Goal: Transaction & Acquisition: Purchase product/service

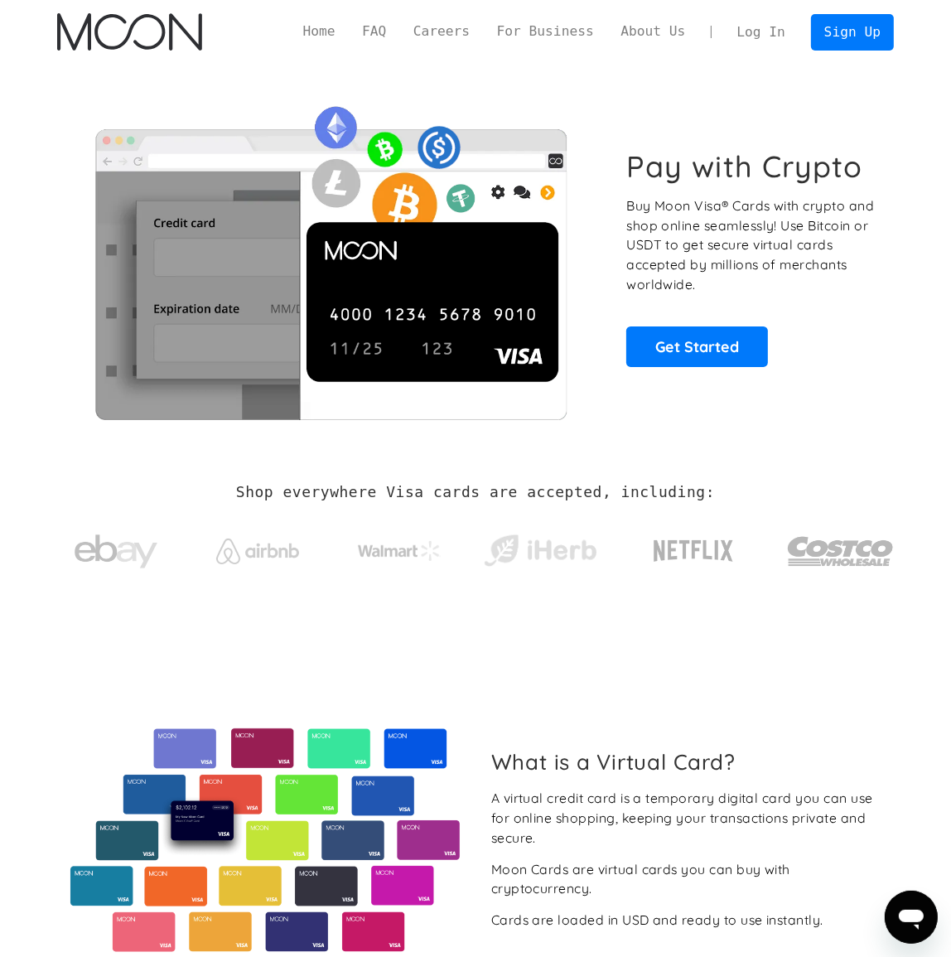
click at [762, 36] on link "Log In" at bounding box center [760, 32] width 75 height 35
click at [772, 34] on link "Log In" at bounding box center [760, 32] width 75 height 35
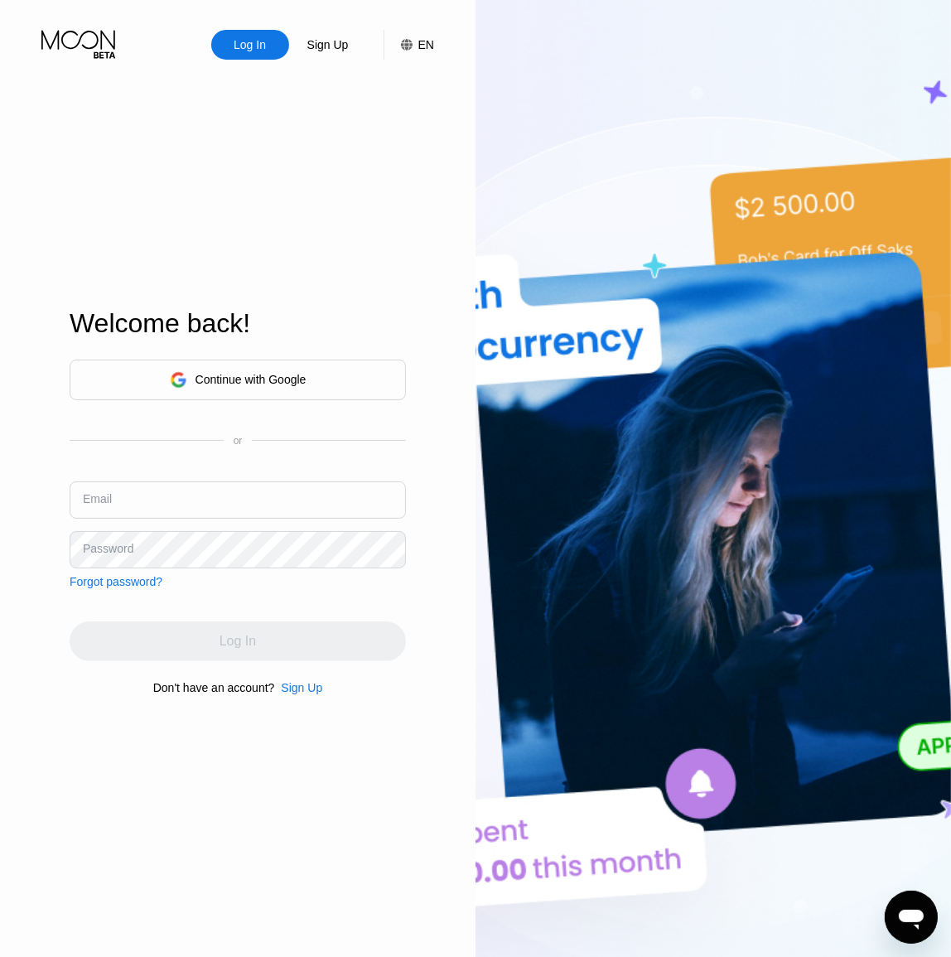
click at [232, 515] on input "text" at bounding box center [238, 499] width 336 height 37
paste input "sandraboland1974@pasigrapymail.com"
type input "sandraboland1974@pasigrapymail.com"
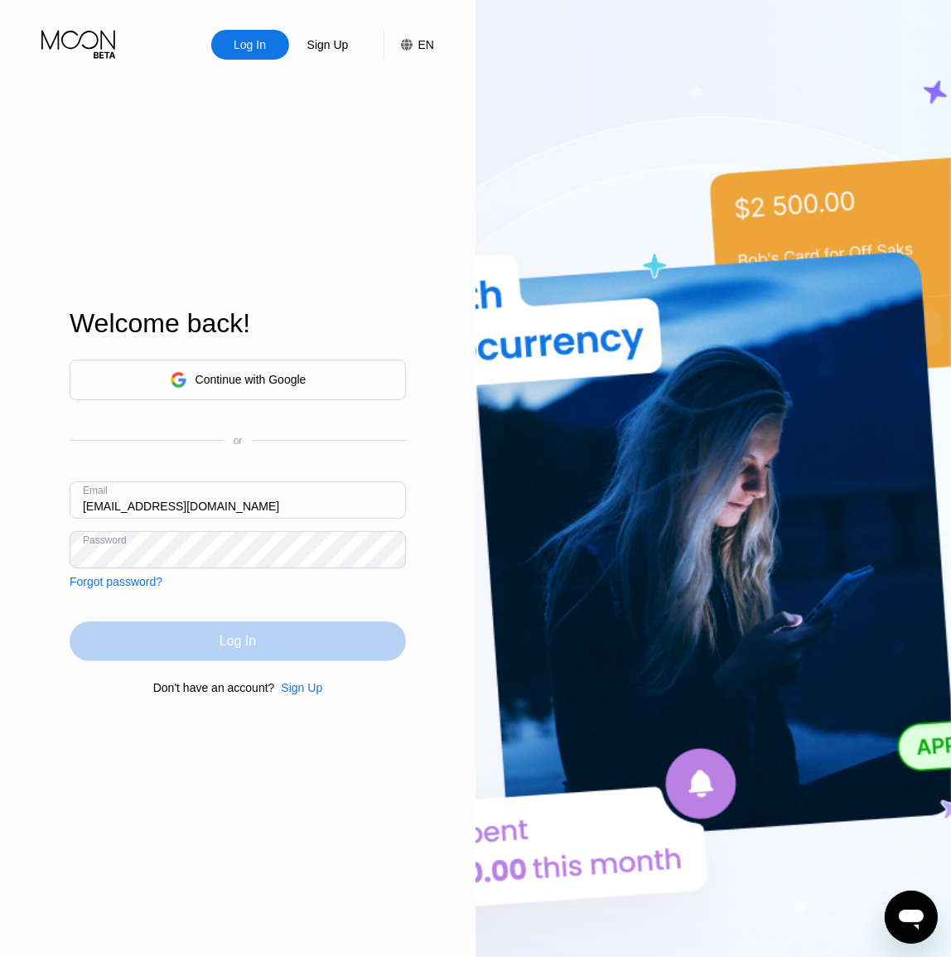
click at [306, 646] on div "Log In" at bounding box center [238, 642] width 336 height 40
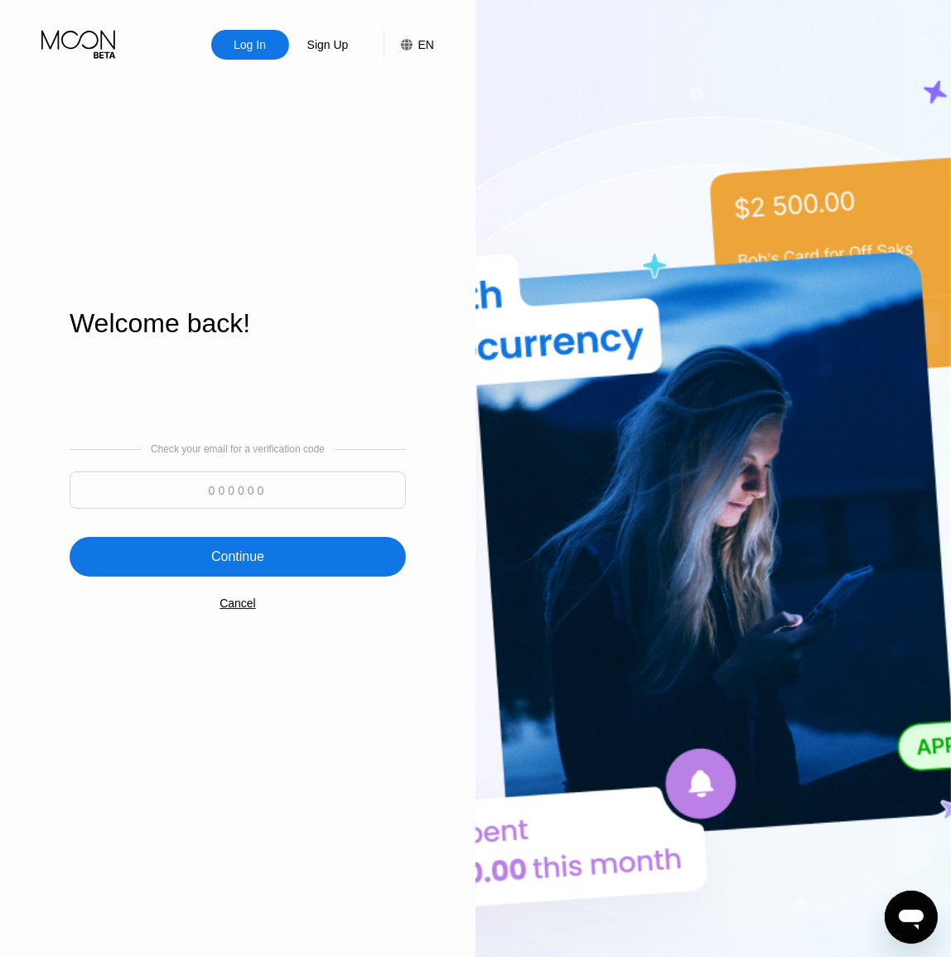
click at [252, 481] on input at bounding box center [238, 490] width 336 height 37
paste input "944659"
type input "944659"
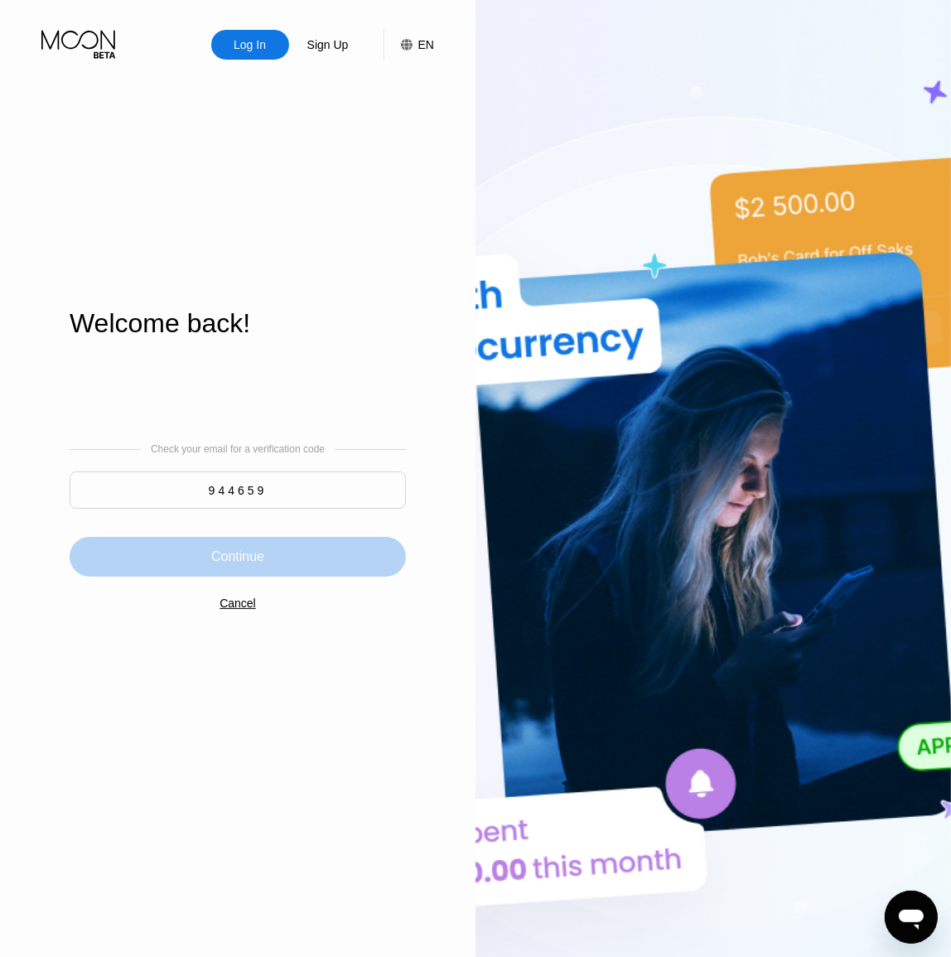
click at [282, 553] on div "Continue" at bounding box center [238, 557] width 336 height 40
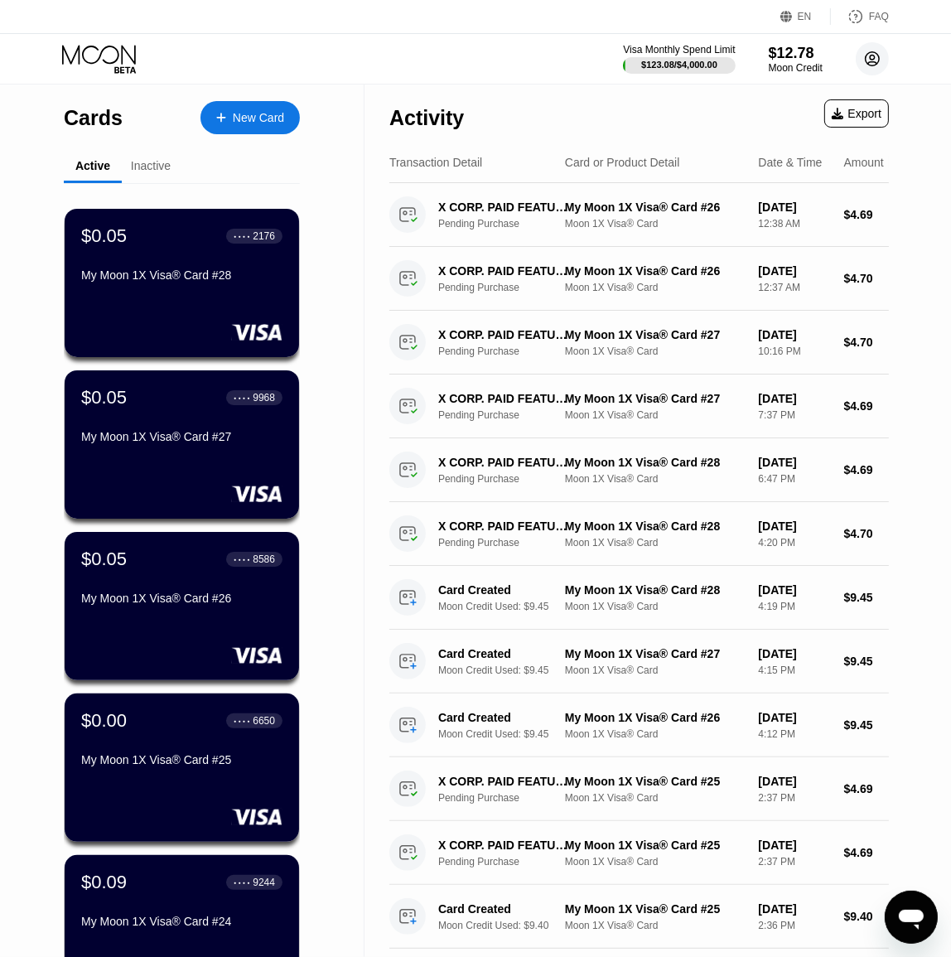
click at [874, 62] on circle at bounding box center [872, 58] width 33 height 33
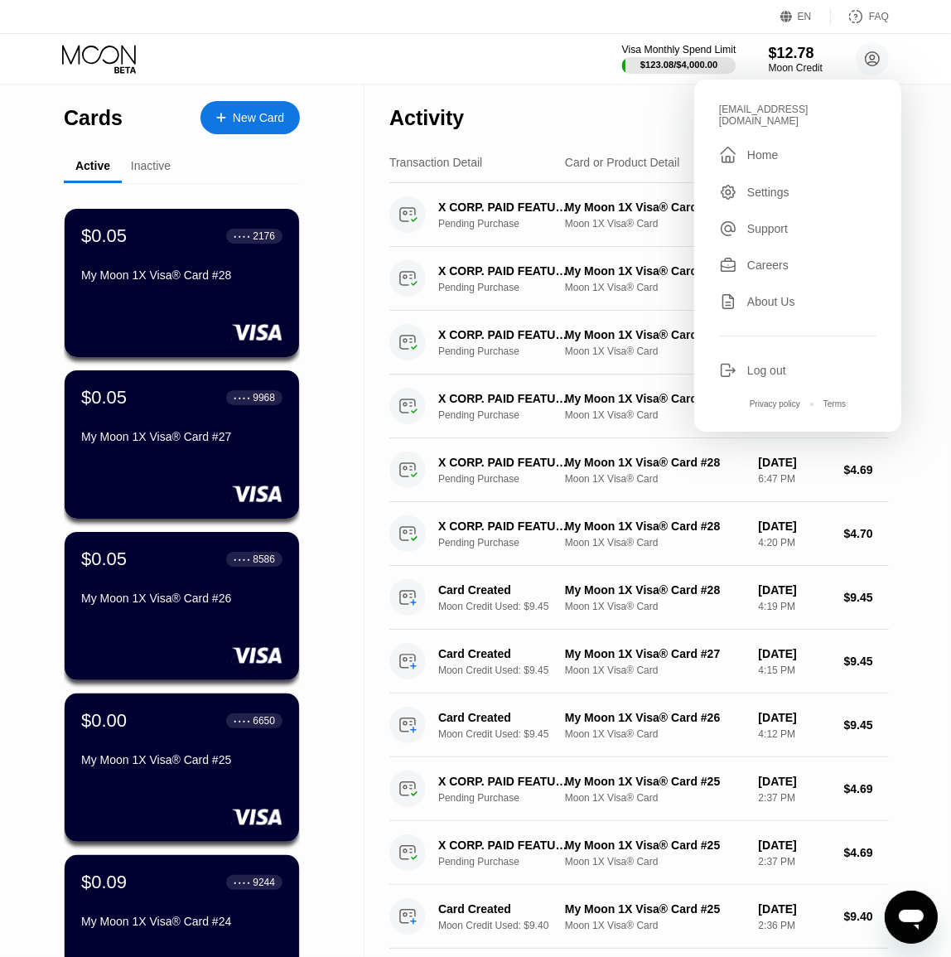
click at [665, 66] on div "$123.08 / $4,000.00" at bounding box center [680, 65] width 78 height 10
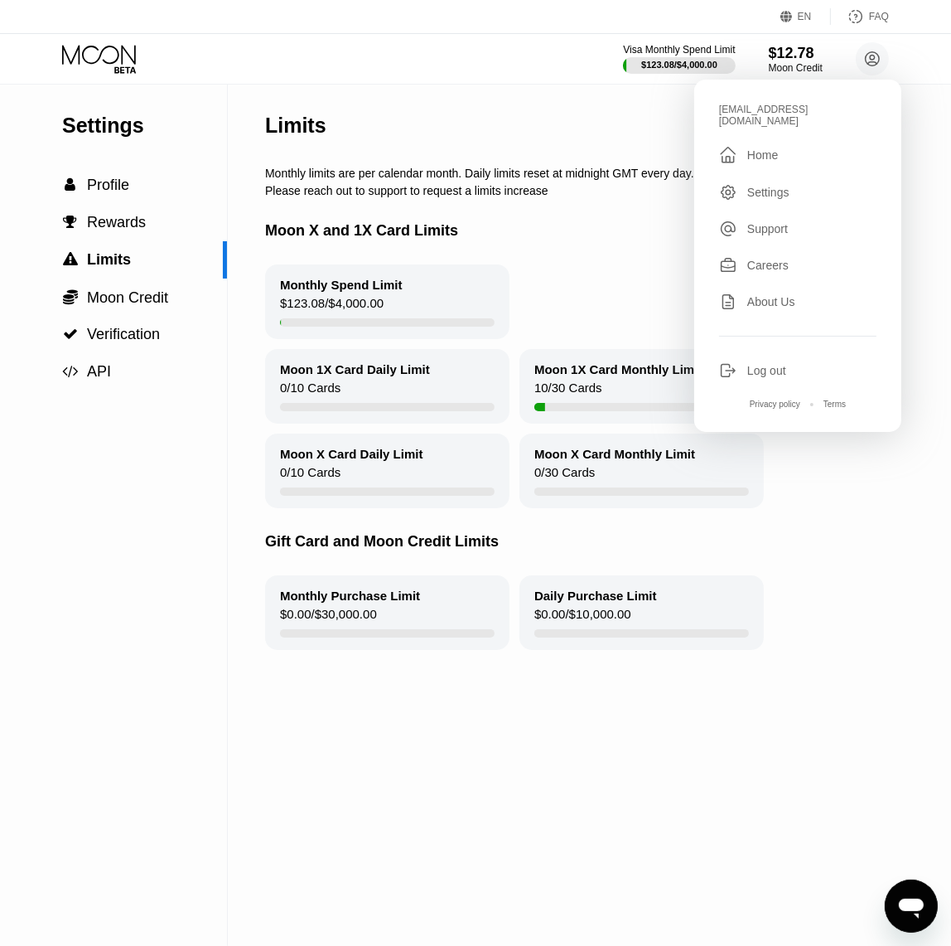
click at [836, 569] on div "Gift Card and Moon Credit Limits" at bounding box center [645, 541] width 761 height 67
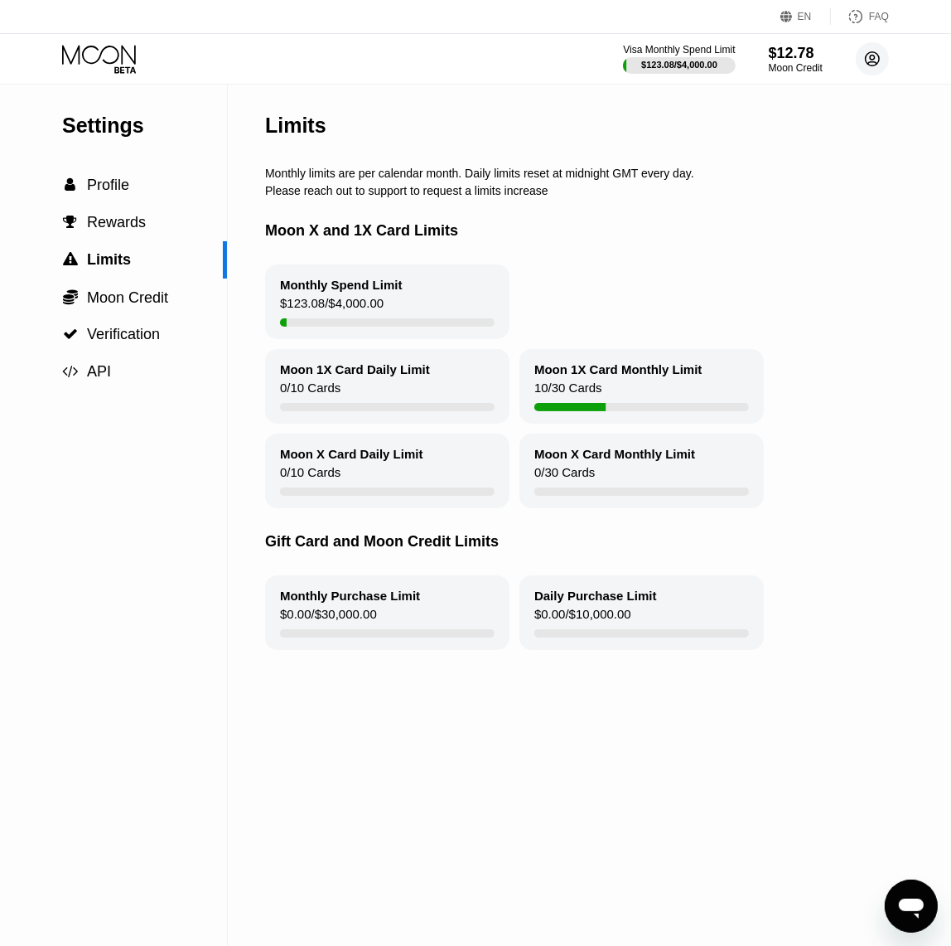
click at [873, 58] on circle at bounding box center [872, 58] width 33 height 33
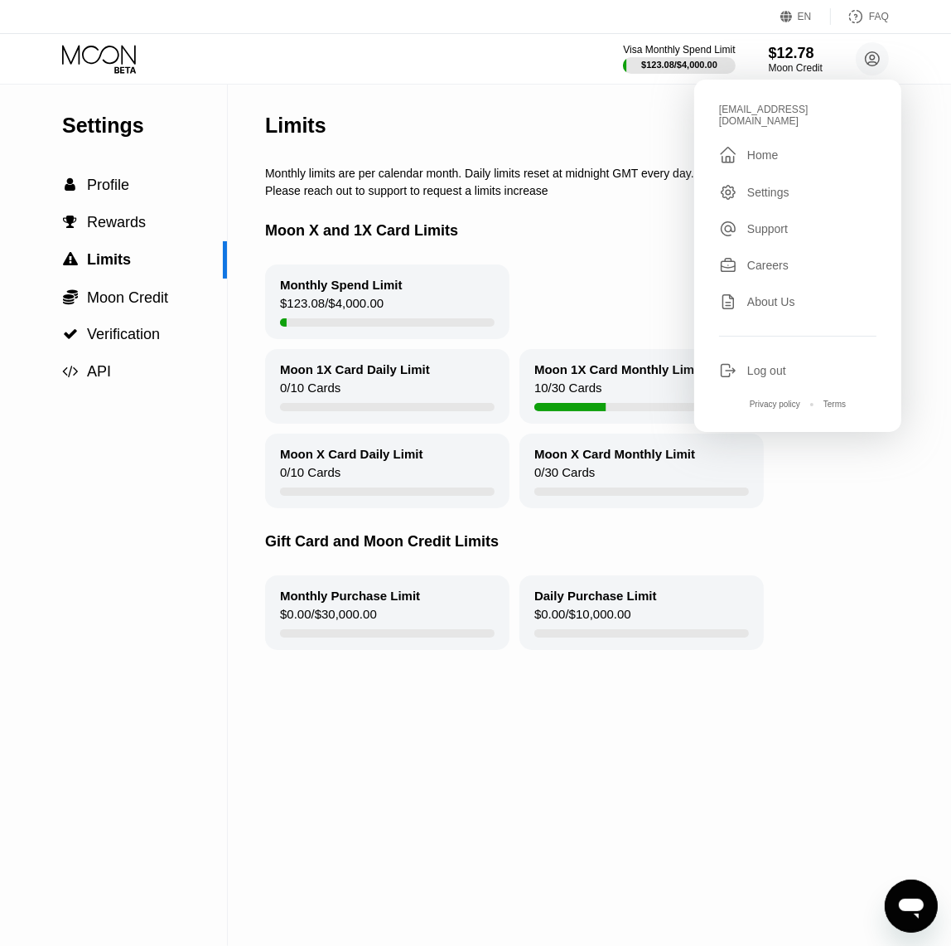
click at [785, 376] on div "Log out" at bounding box center [767, 370] width 39 height 13
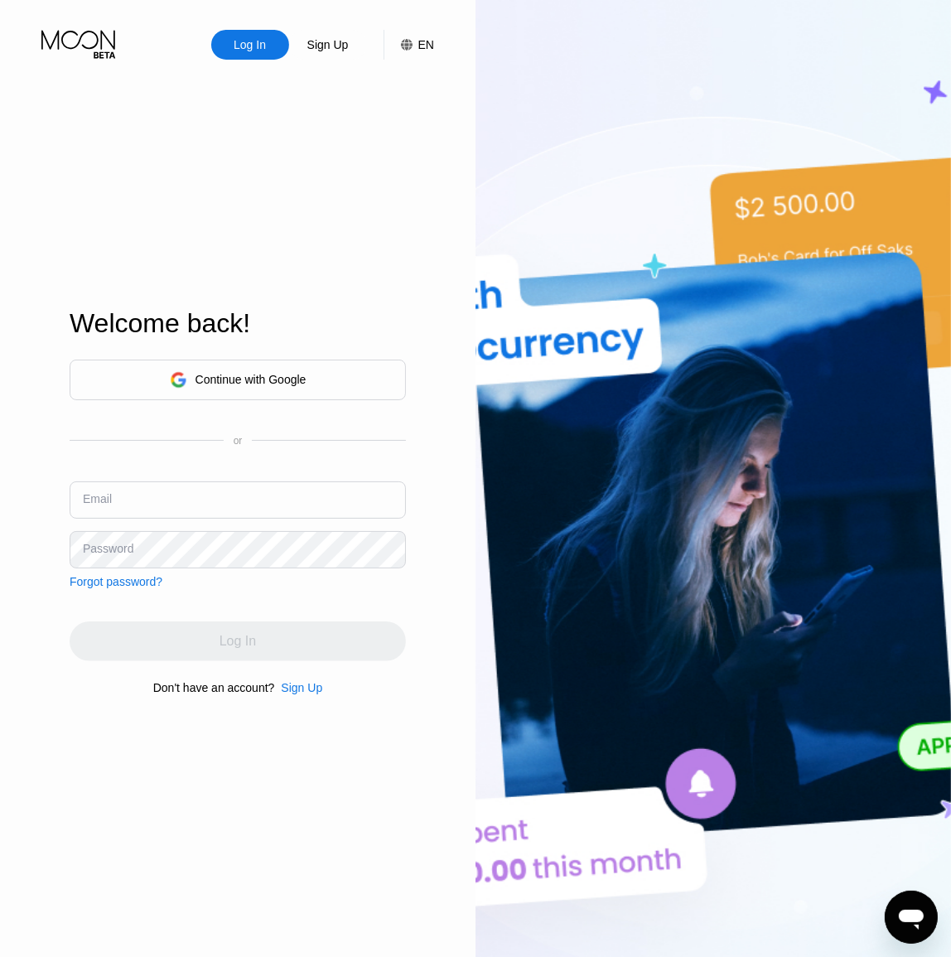
click at [259, 499] on input "text" at bounding box center [238, 499] width 336 height 37
paste input "alexbeverly1972@pathobiymail.com"
type input "alexbeverly1972@pathobiymail.com"
click at [210, 571] on div "Continue with Google or Email alexbeverly1972@pathobiymail.com Password Forgot …" at bounding box center [238, 474] width 336 height 229
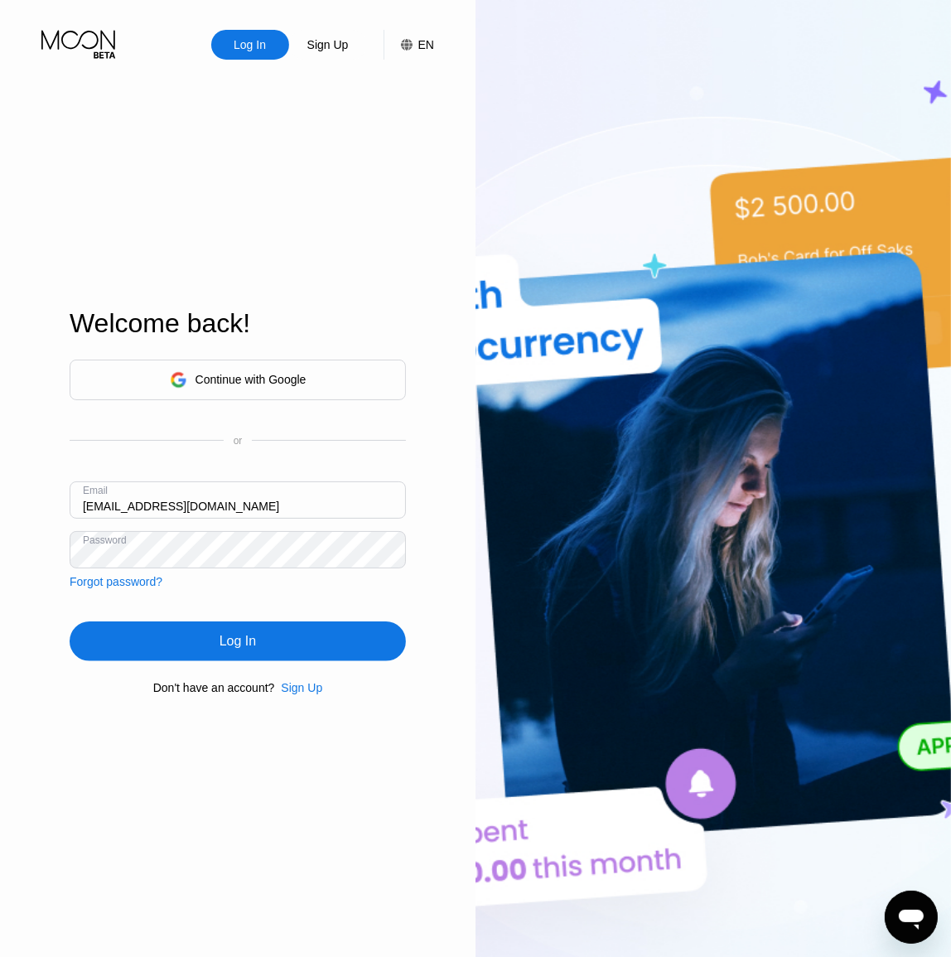
click at [274, 646] on div "Log In" at bounding box center [238, 642] width 336 height 40
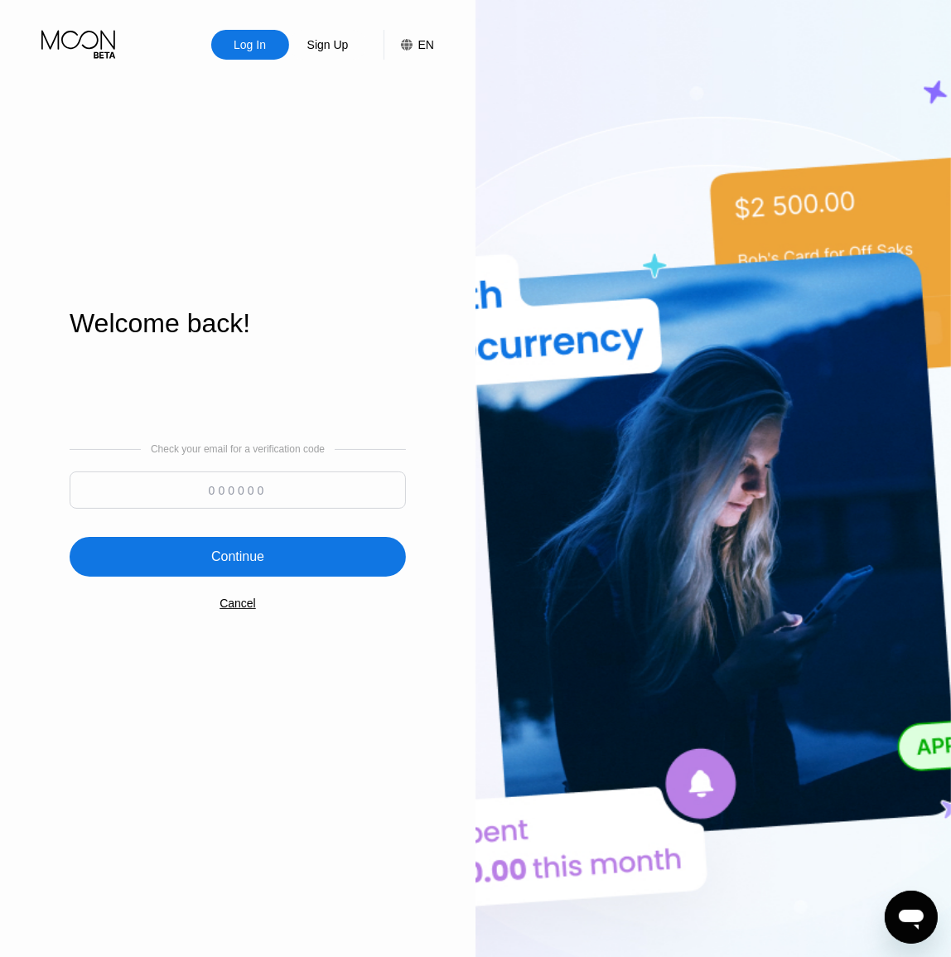
click at [191, 490] on input at bounding box center [238, 490] width 336 height 37
paste input "481770"
type input "481770"
click at [243, 554] on div "Continue" at bounding box center [237, 557] width 53 height 17
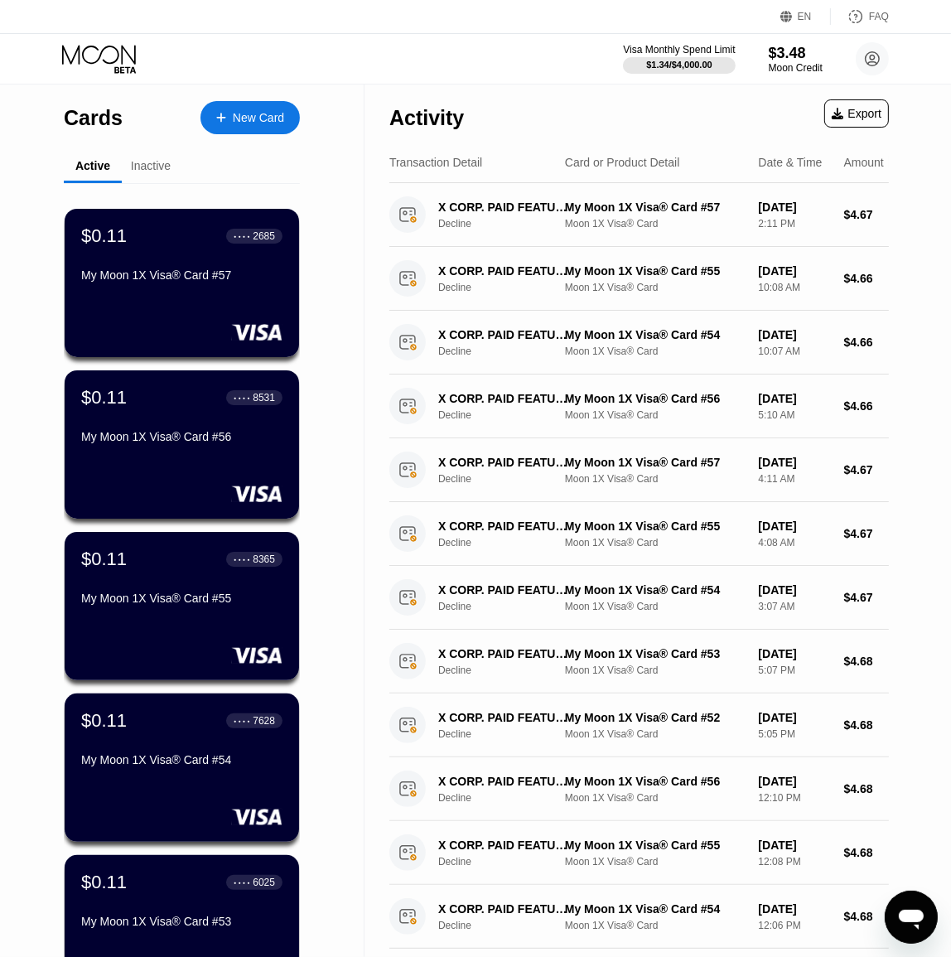
click at [249, 124] on div "New Card" at bounding box center [258, 118] width 51 height 14
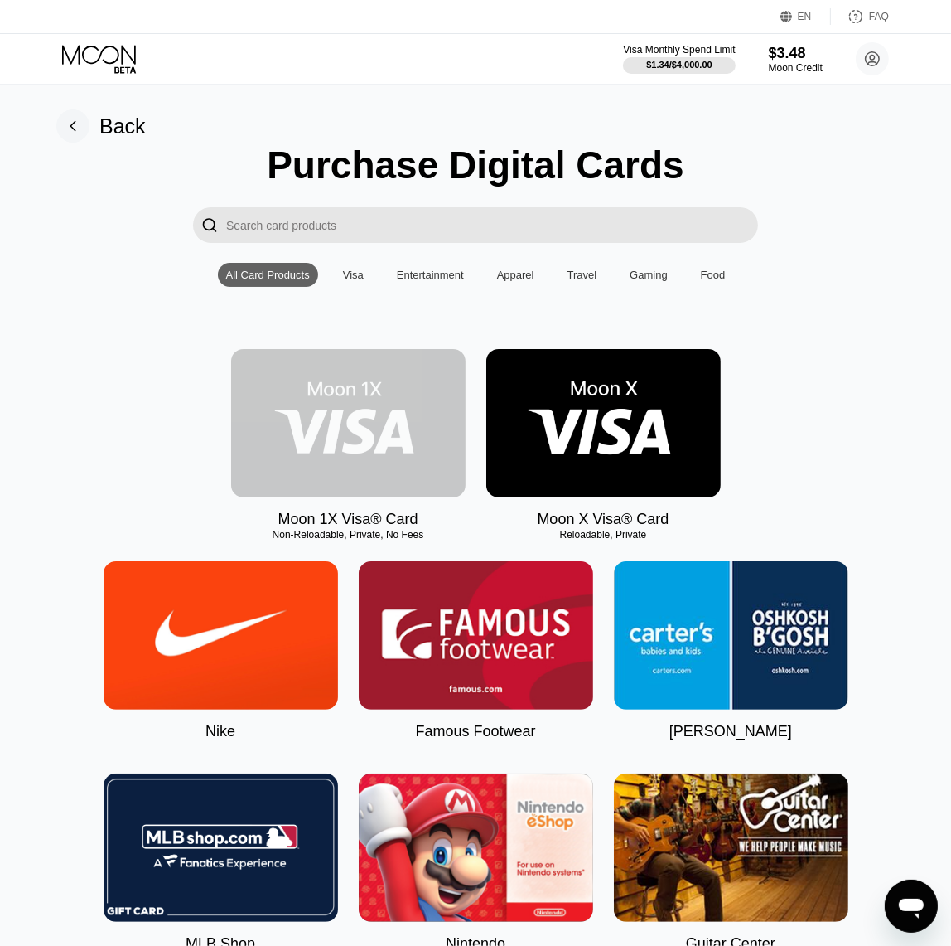
click at [400, 413] on img at bounding box center [348, 423] width 235 height 148
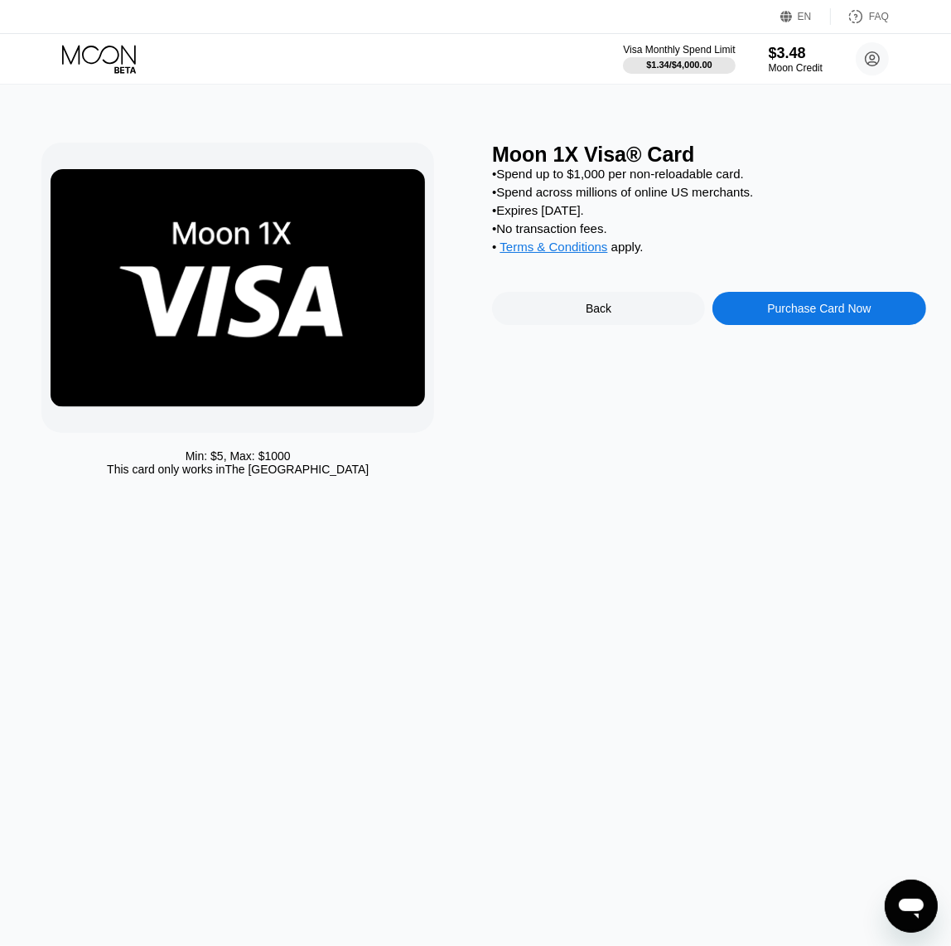
click at [776, 315] on div "Purchase Card Now" at bounding box center [819, 308] width 104 height 13
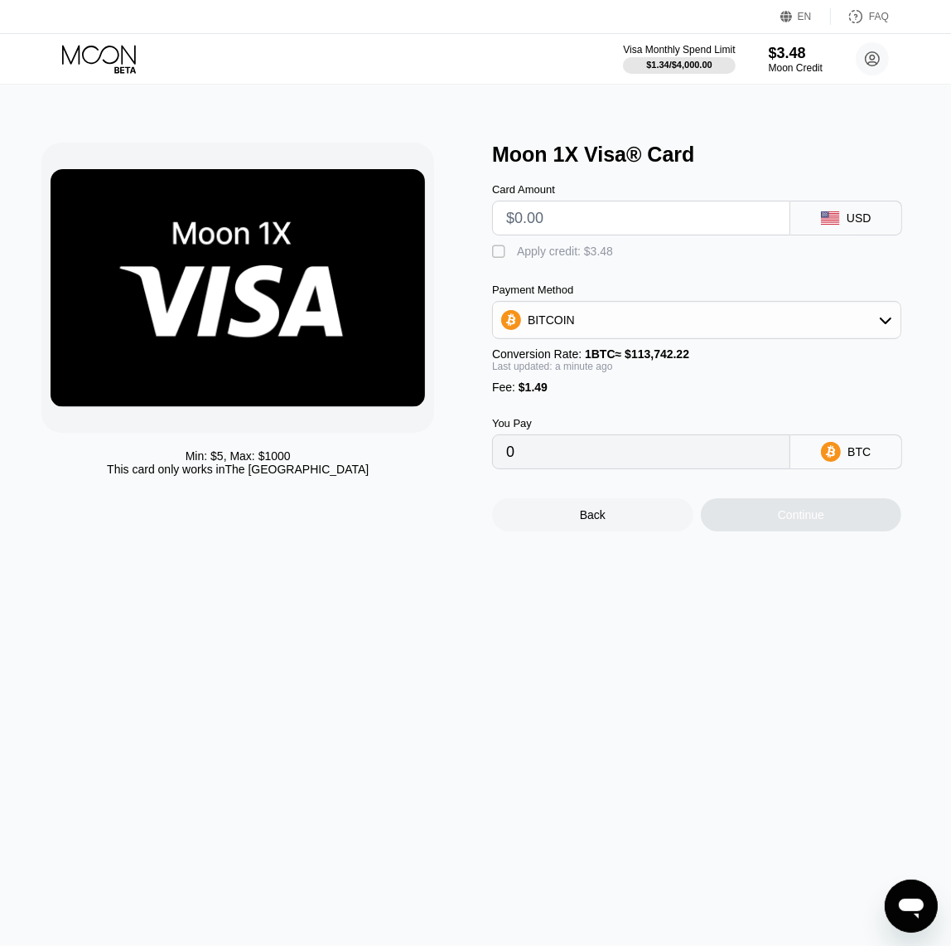
click at [502, 256] on div "" at bounding box center [500, 252] width 17 height 17
click at [562, 235] on input "text" at bounding box center [641, 217] width 270 height 33
click at [583, 230] on input "text" at bounding box center [641, 217] width 270 height 33
click at [590, 216] on input "text" at bounding box center [641, 217] width 270 height 33
type input "$60"
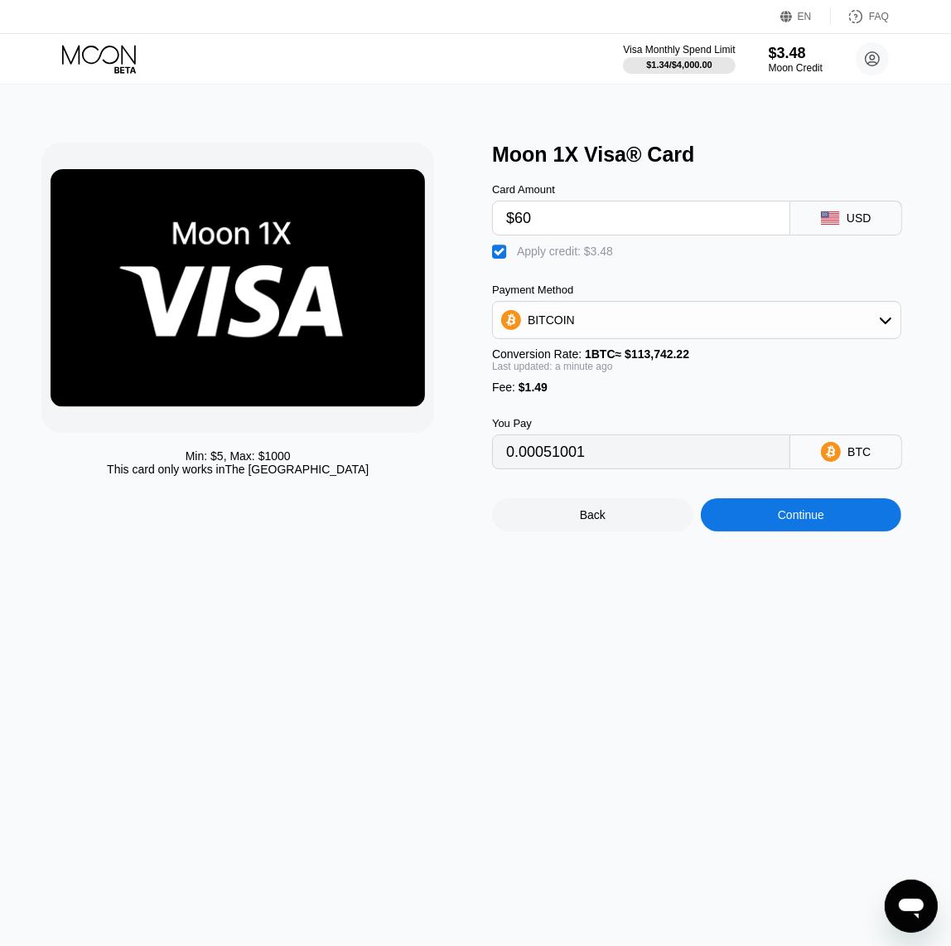
type input "0.00051001"
type input "$60"
click at [591, 258] on div "Apply credit: $3.48" at bounding box center [565, 250] width 96 height 13
click at [613, 315] on div "BITCOIN" at bounding box center [697, 319] width 408 height 33
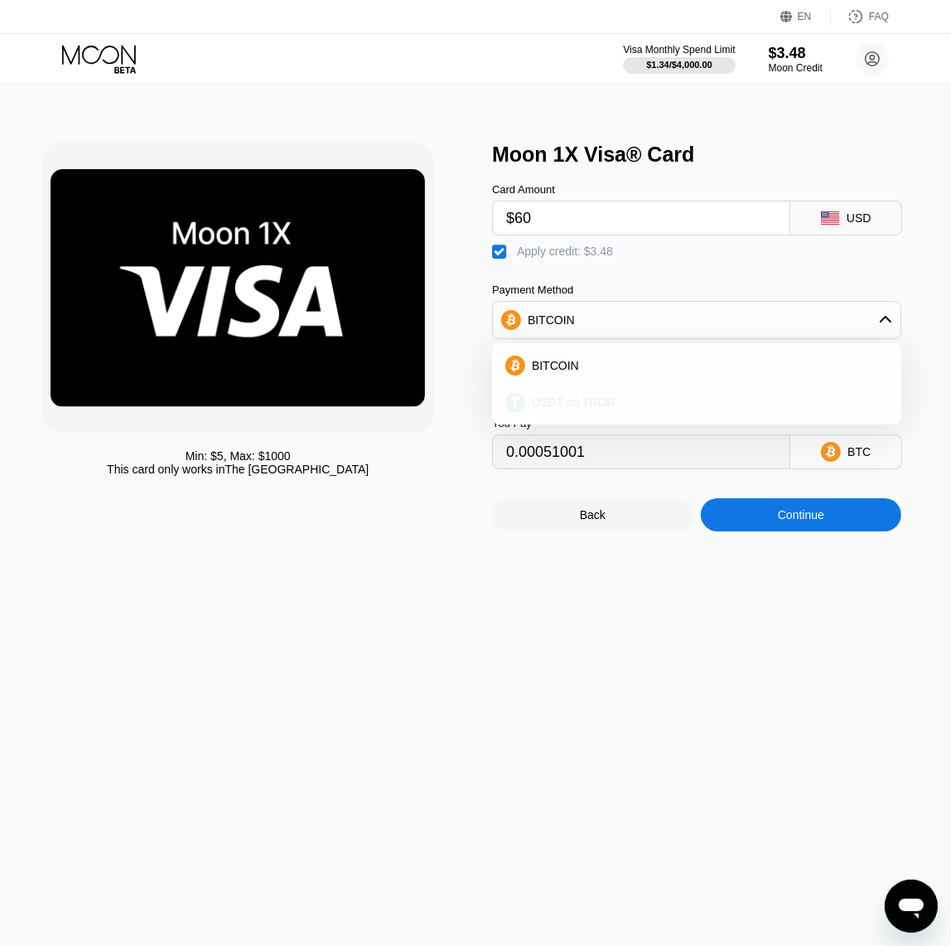
click at [617, 405] on div "USDT on TRON" at bounding box center [706, 401] width 363 height 13
type input "58.60"
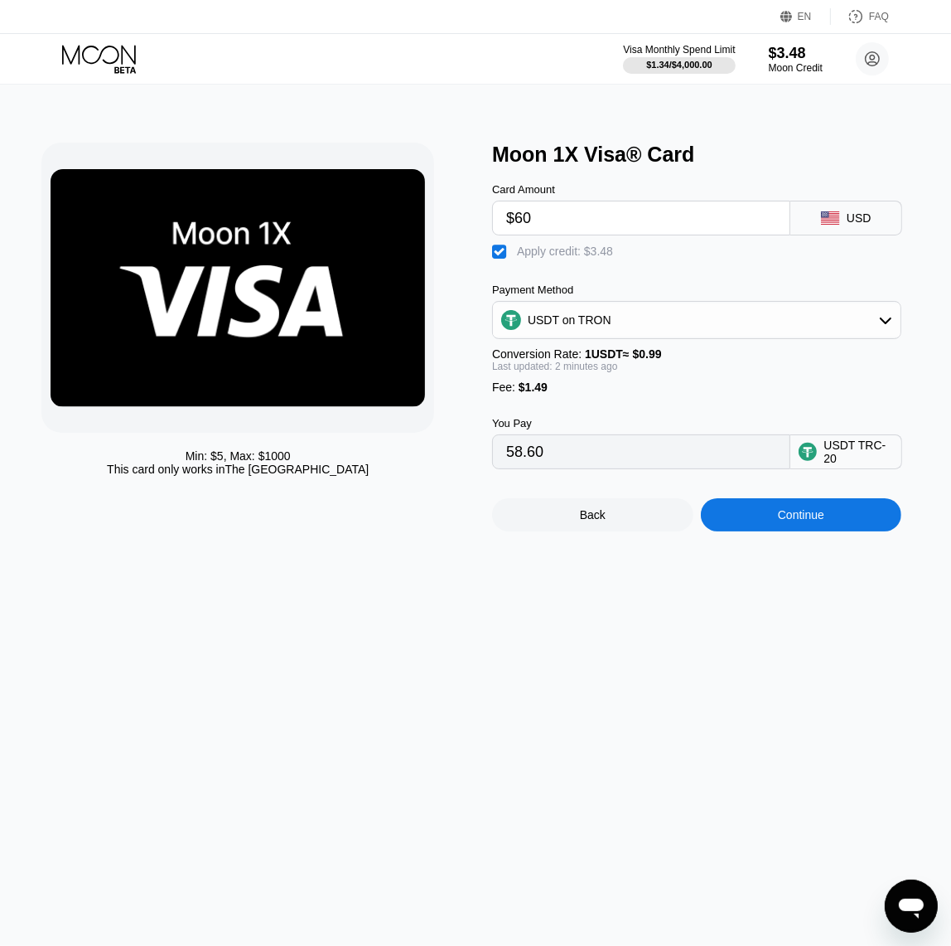
click at [99, 64] on icon at bounding box center [100, 59] width 77 height 29
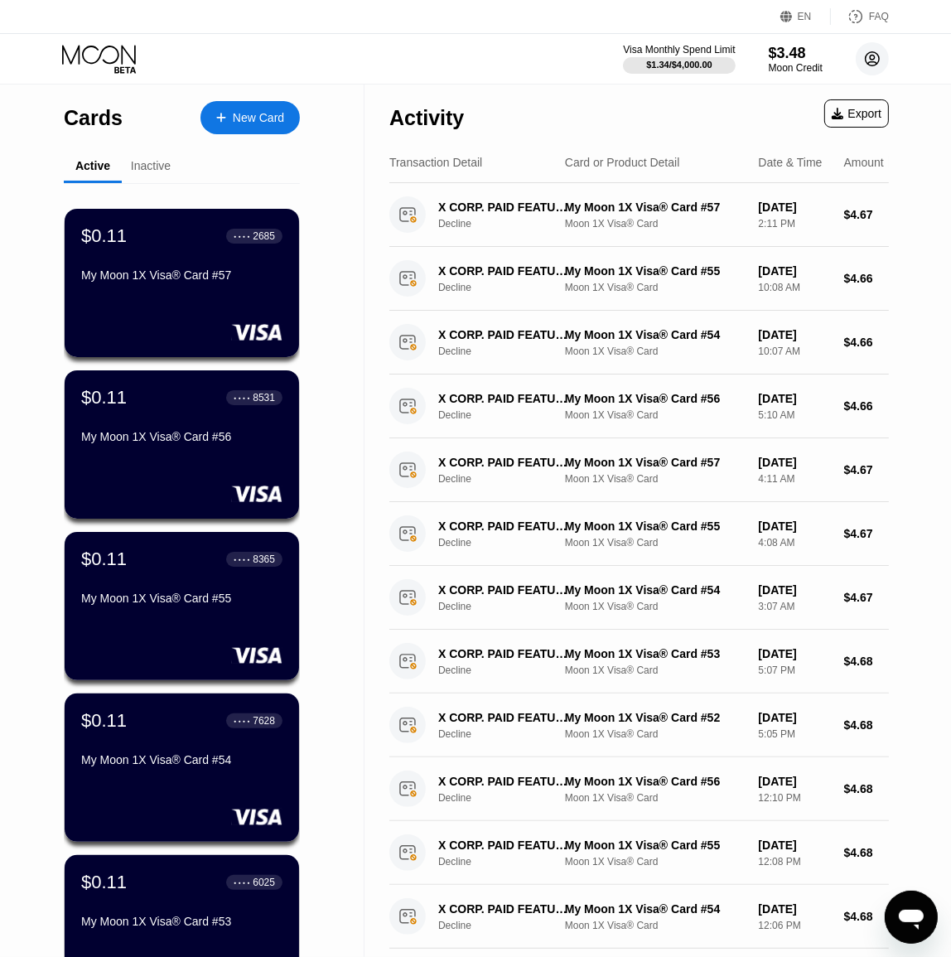
click at [859, 64] on circle at bounding box center [872, 58] width 33 height 33
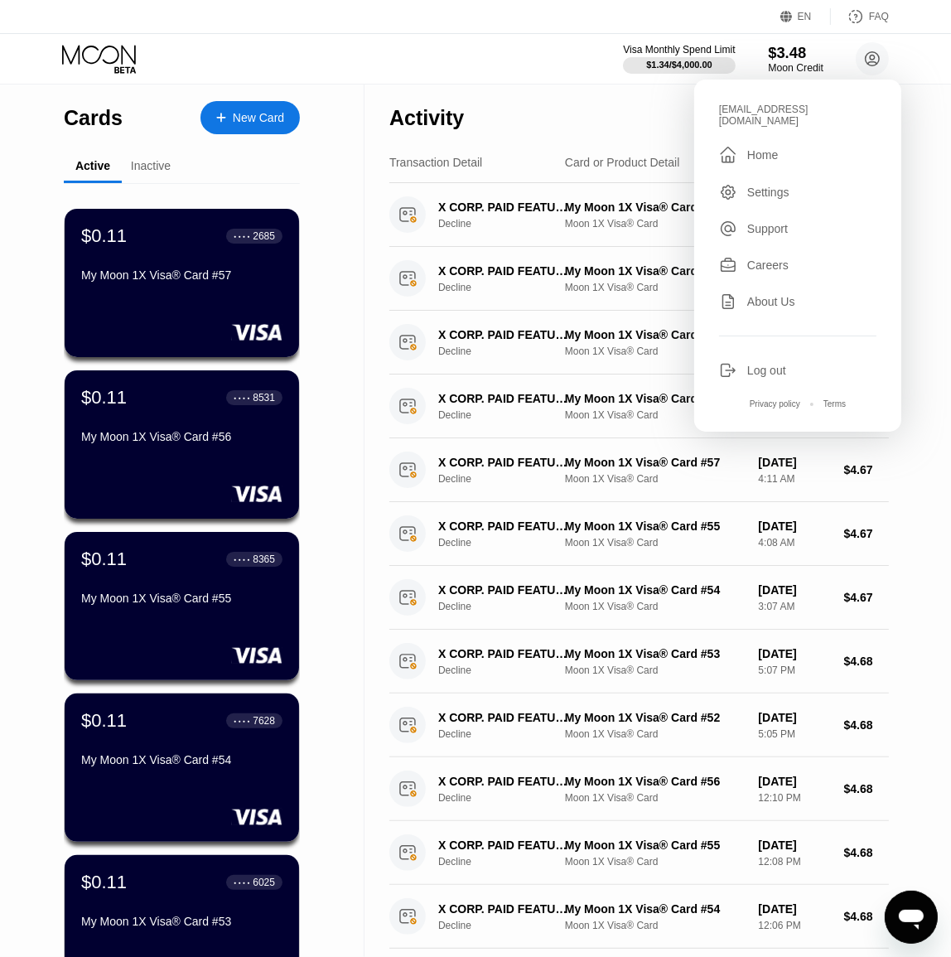
click at [785, 68] on div "Moon Credit" at bounding box center [796, 68] width 56 height 12
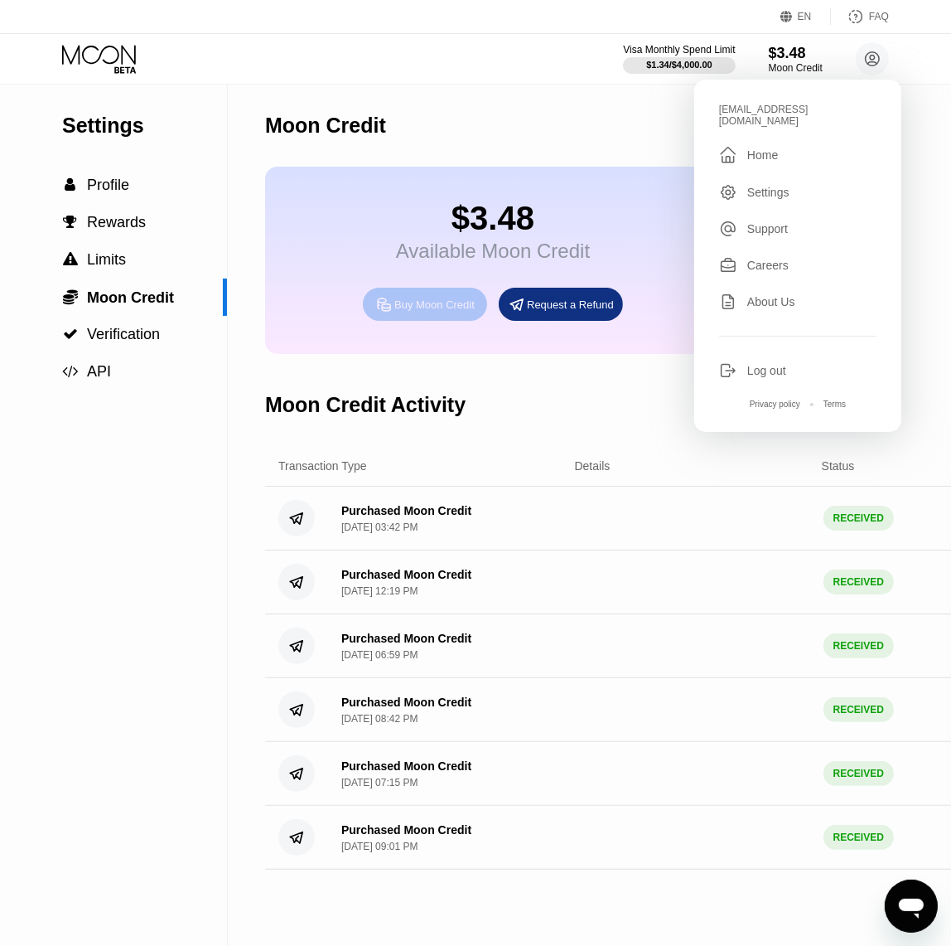
click at [436, 309] on div "Buy Moon Credit" at bounding box center [434, 305] width 80 height 14
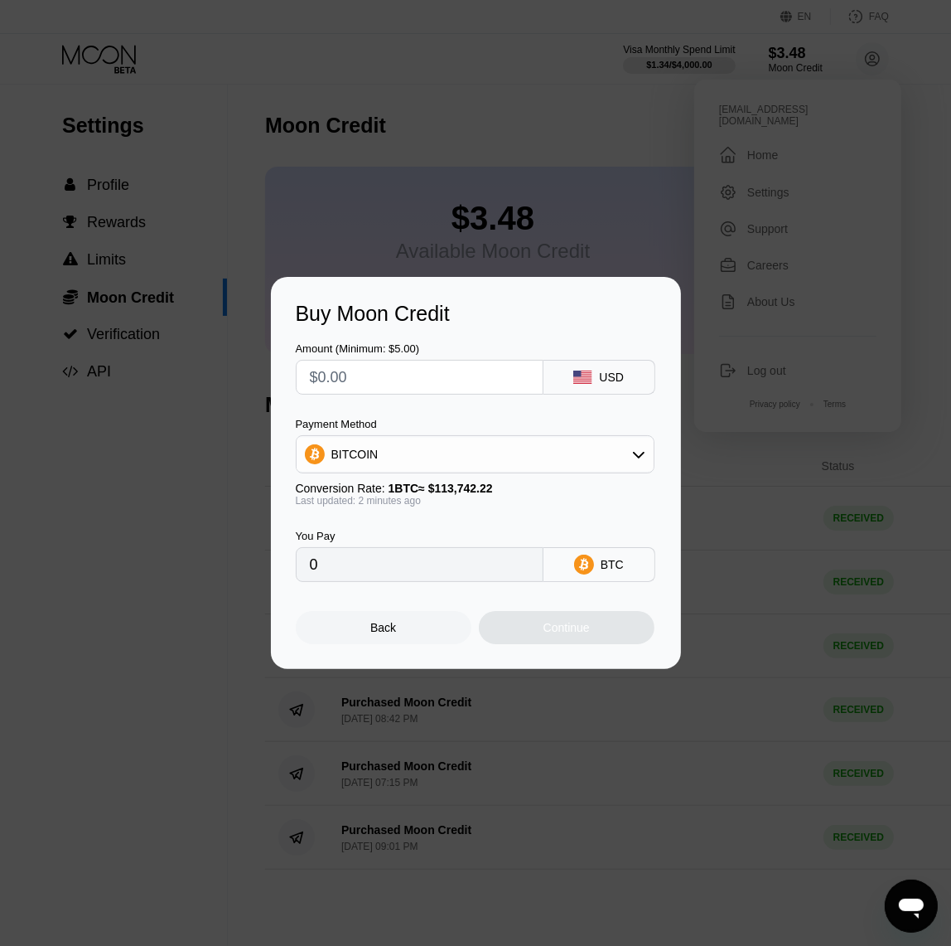
click at [435, 372] on input "text" at bounding box center [420, 377] width 220 height 33
drag, startPoint x: 457, startPoint y: 356, endPoint x: 479, endPoint y: 370, distance: 26.2
click at [459, 356] on div "Amount (Minimum: $5.00)" at bounding box center [420, 368] width 248 height 52
click at [481, 372] on input "text" at bounding box center [420, 377] width 220 height 33
type input "$1650"
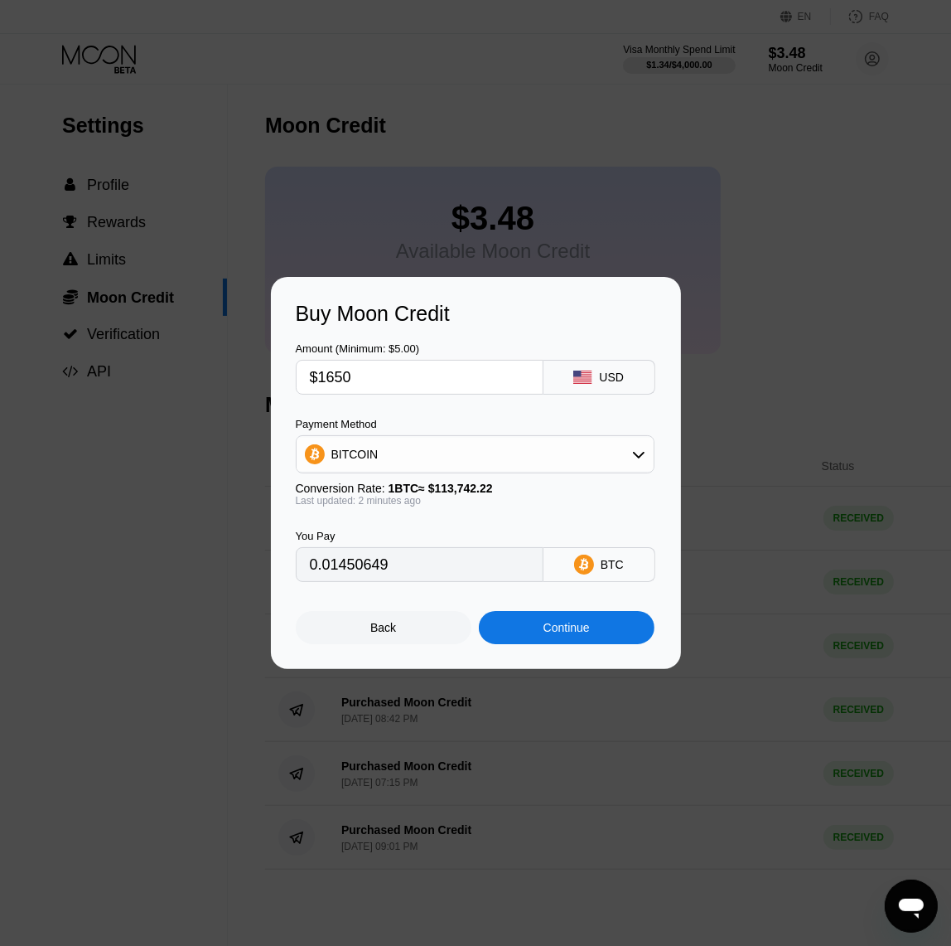
type input "0.01450649"
type input "$16"
type input "0.00014067"
type input "$160"
type input "0.00140669"
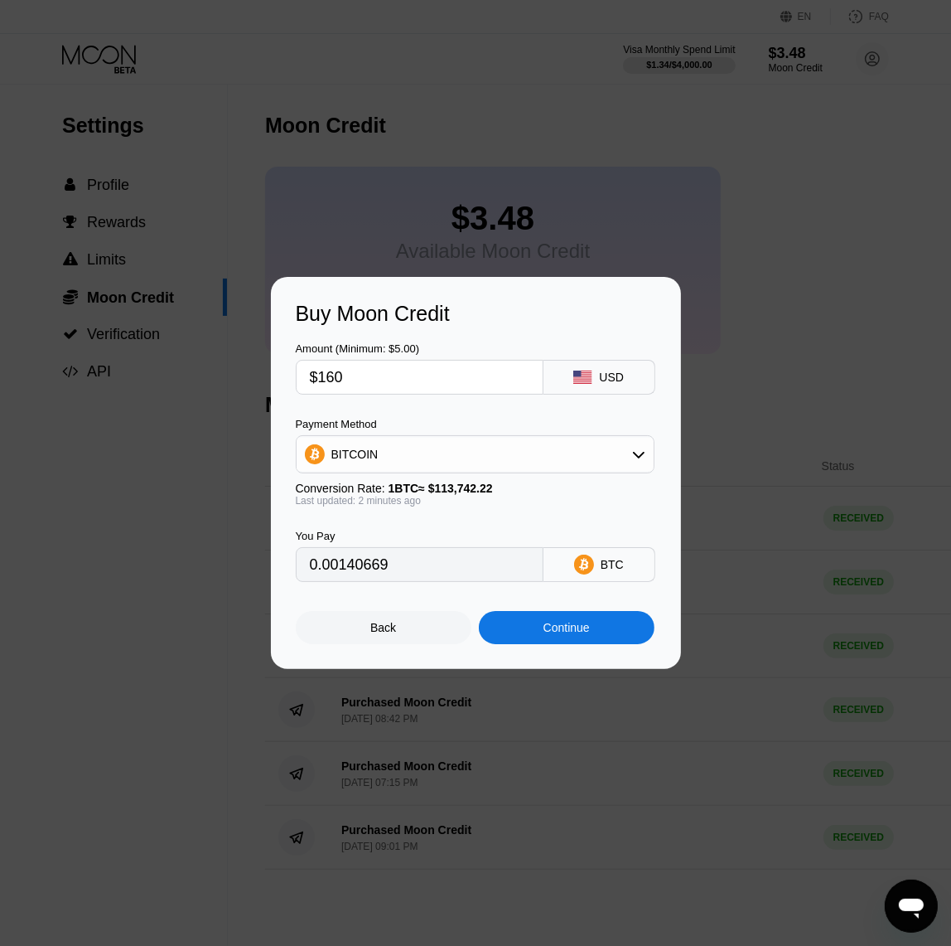
type input "$160"
click at [429, 448] on div "BITCOIN" at bounding box center [475, 454] width 357 height 33
click at [441, 530] on div "USDT on TRON" at bounding box center [485, 536] width 312 height 13
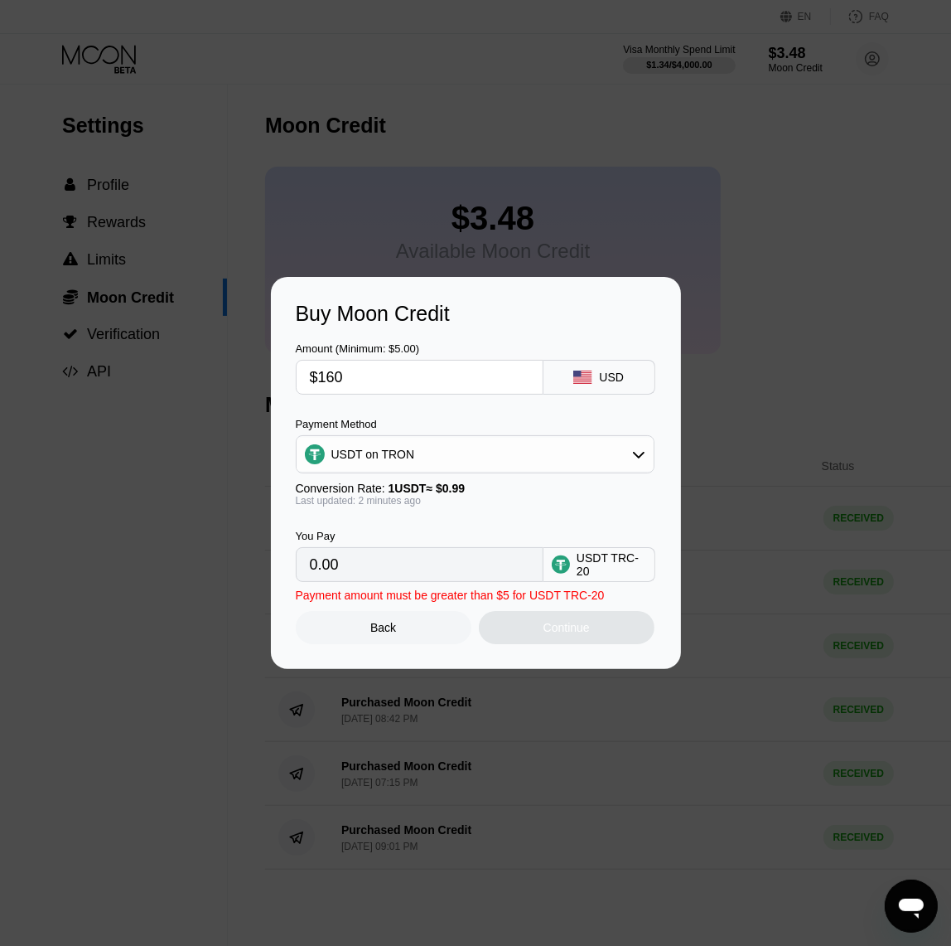
type input "161.62"
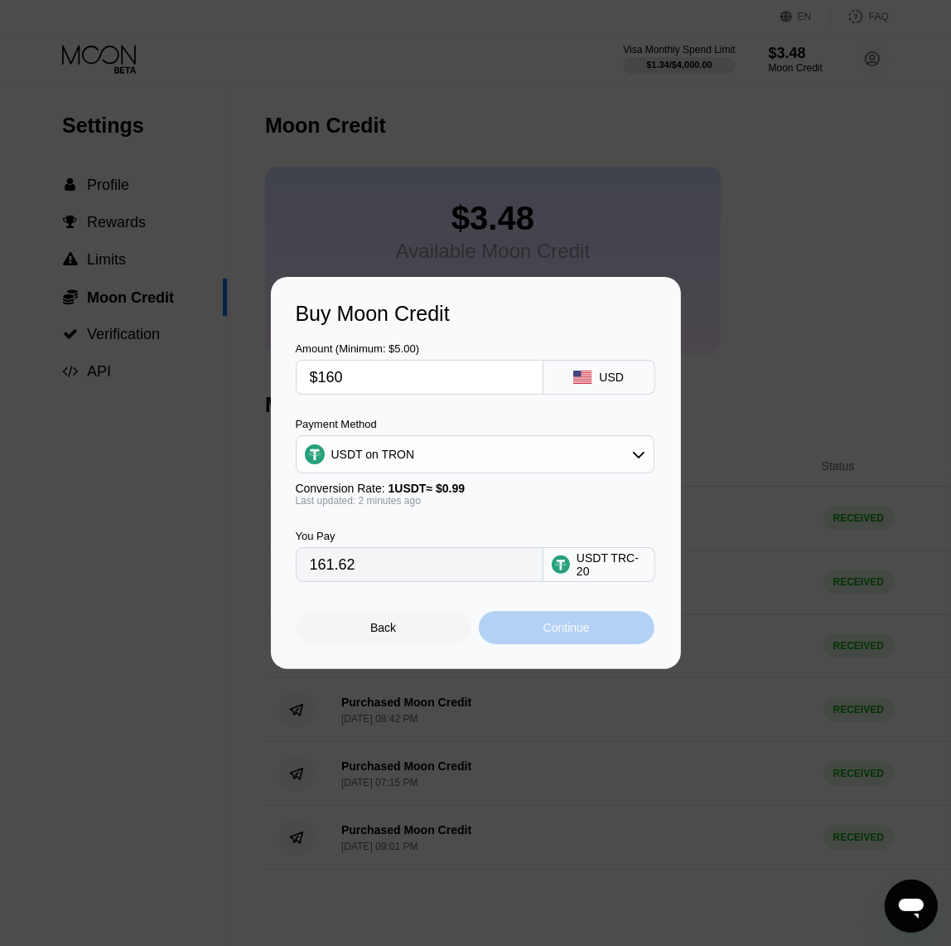
click at [575, 634] on div "Continue" at bounding box center [567, 627] width 46 height 13
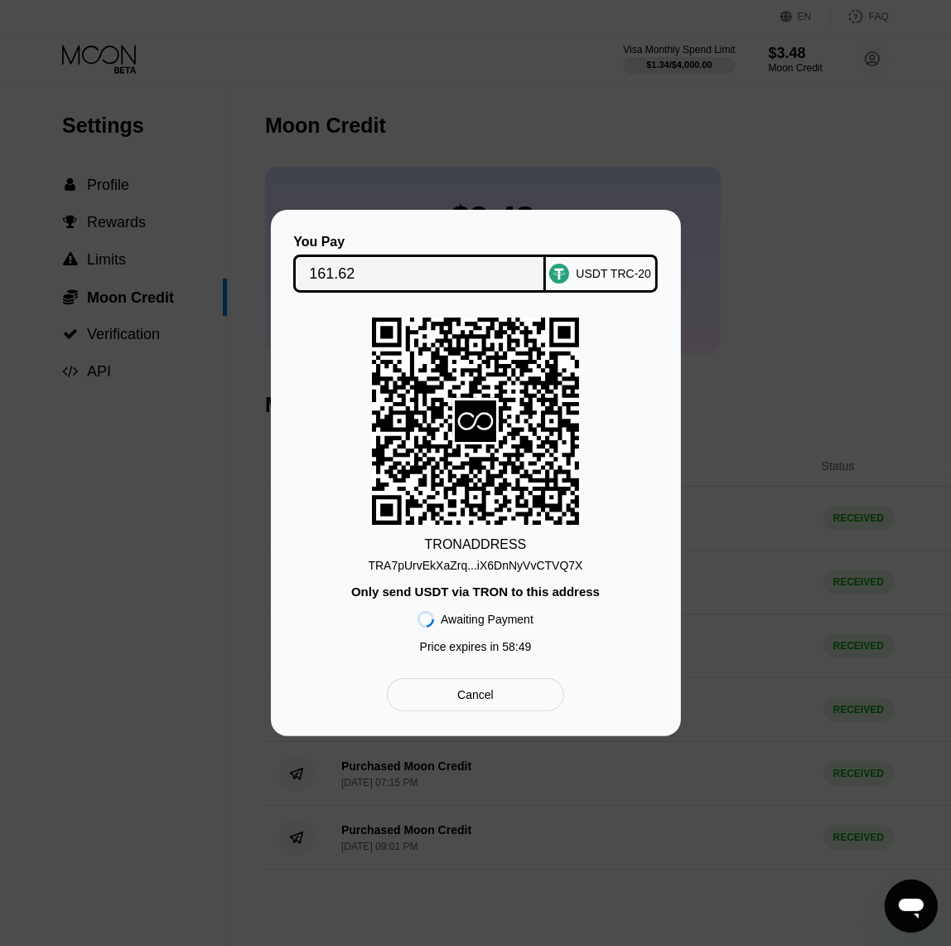
click at [510, 567] on div "TRA7pUrvEkXaZrq...iX6DnNyVvCTVQ7X" at bounding box center [475, 565] width 215 height 13
click at [574, 210] on div "You Pay 161.62 USDT TRC-20 TRON ADDRESS TRA7pUrvEkXaZrq...iX6DnNyVvCTVQ7X Only …" at bounding box center [476, 473] width 410 height 526
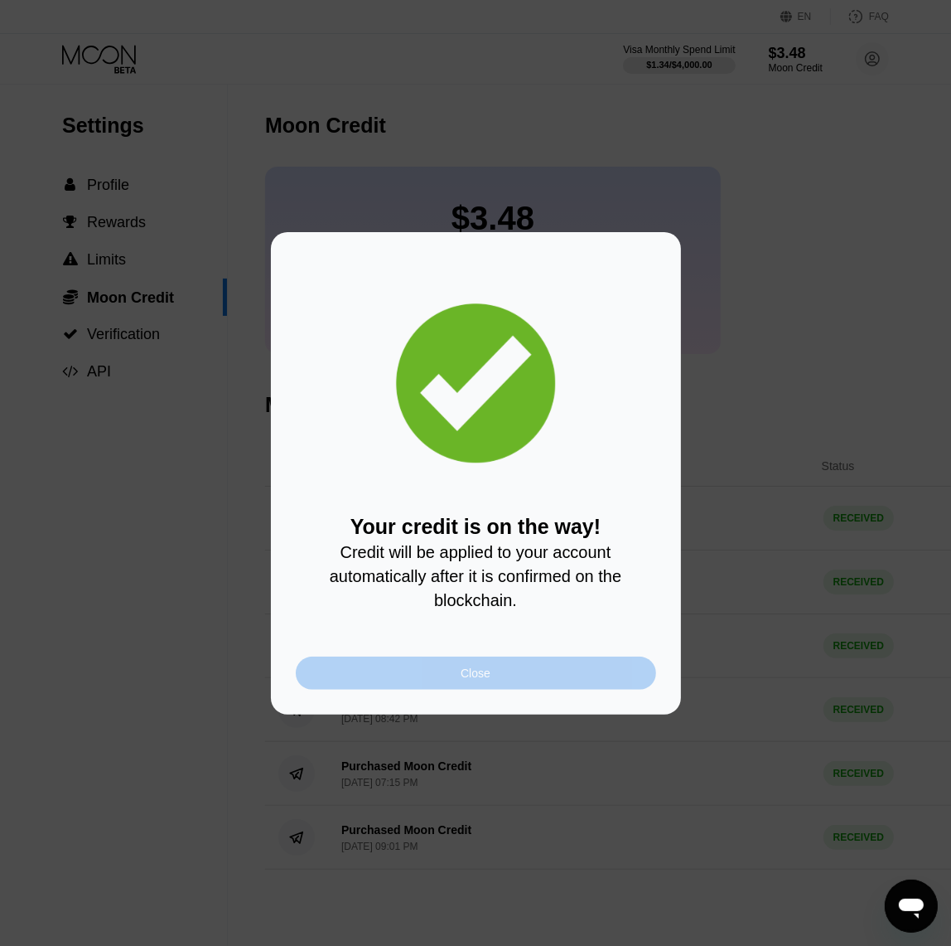
click at [559, 690] on div "Close" at bounding box center [476, 672] width 361 height 33
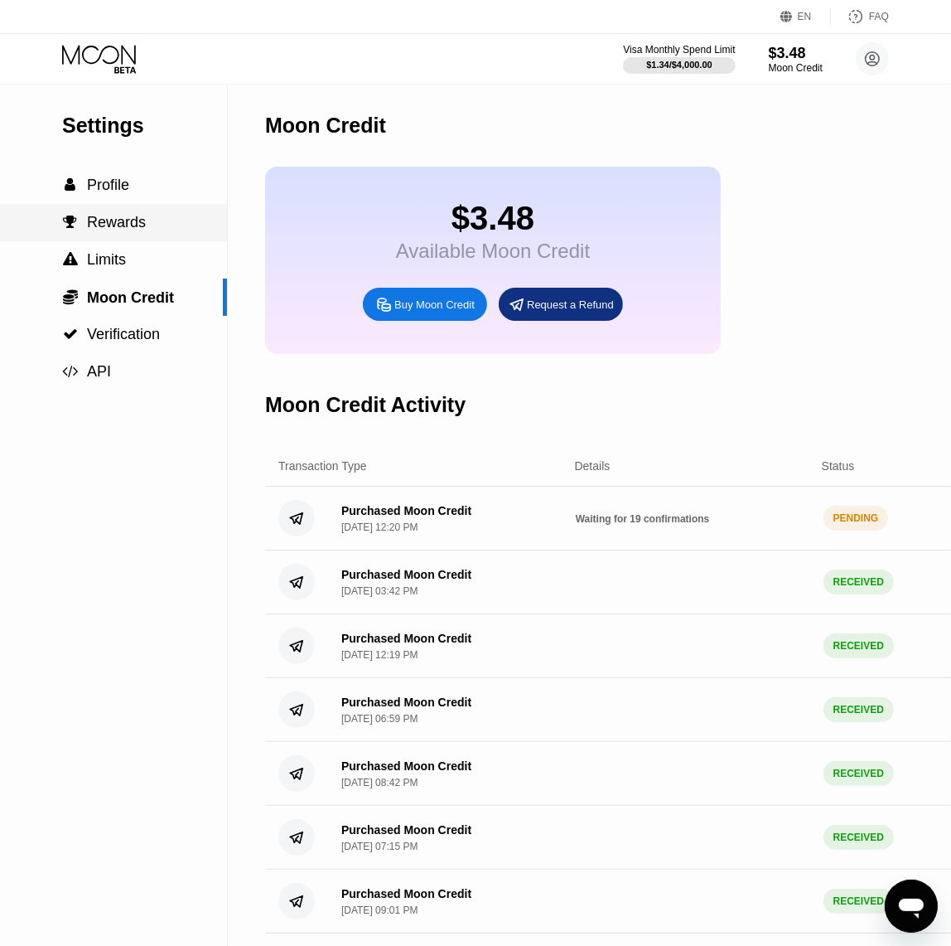
click at [117, 201] on div " Profile" at bounding box center [113, 185] width 227 height 37
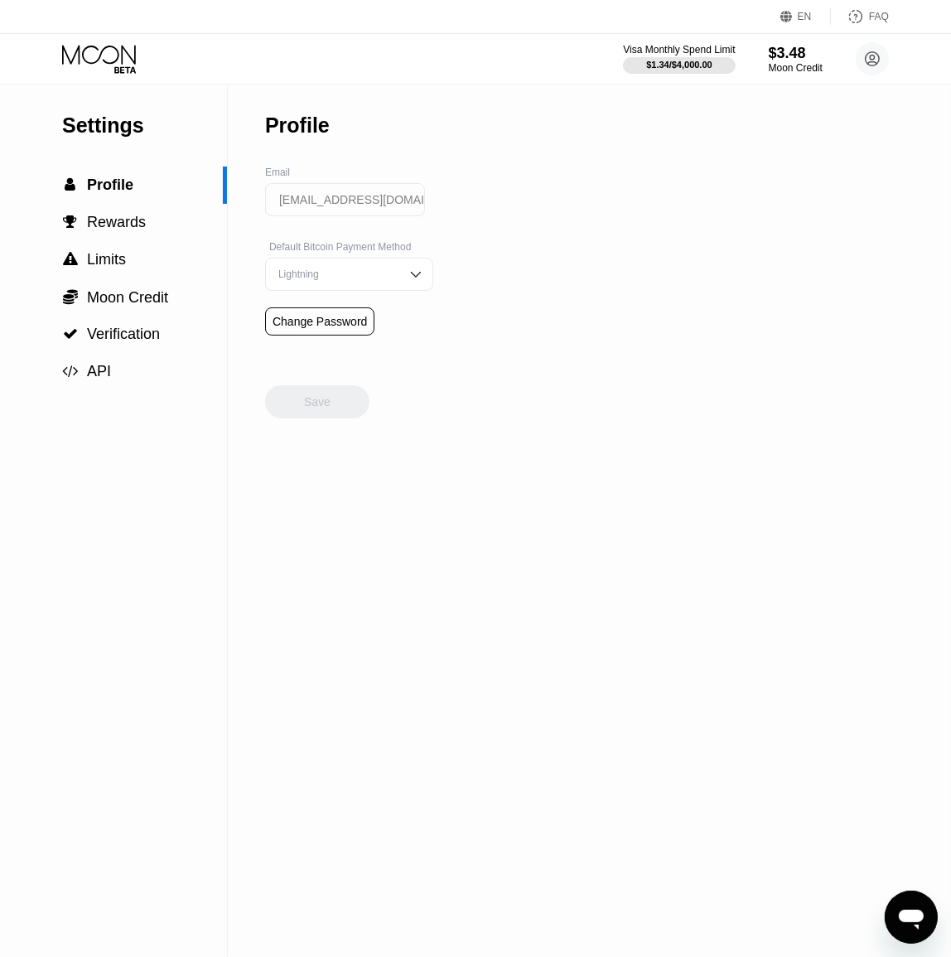
click at [97, 65] on icon at bounding box center [100, 59] width 77 height 29
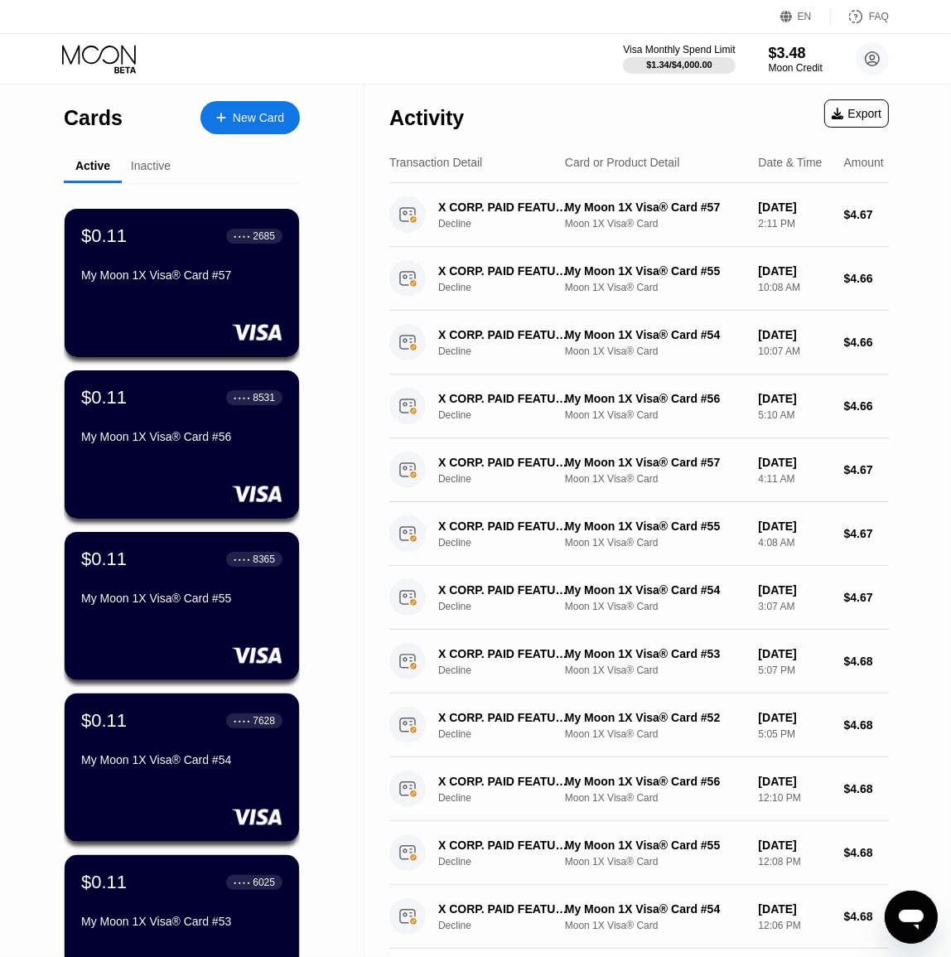
click at [746, 79] on div "EN Language Select an item Save FAQ Visa Monthly Spend Limit $1.34 / $4,000.00 …" at bounding box center [475, 478] width 951 height 957
click at [790, 65] on div "Moon Credit" at bounding box center [796, 68] width 54 height 12
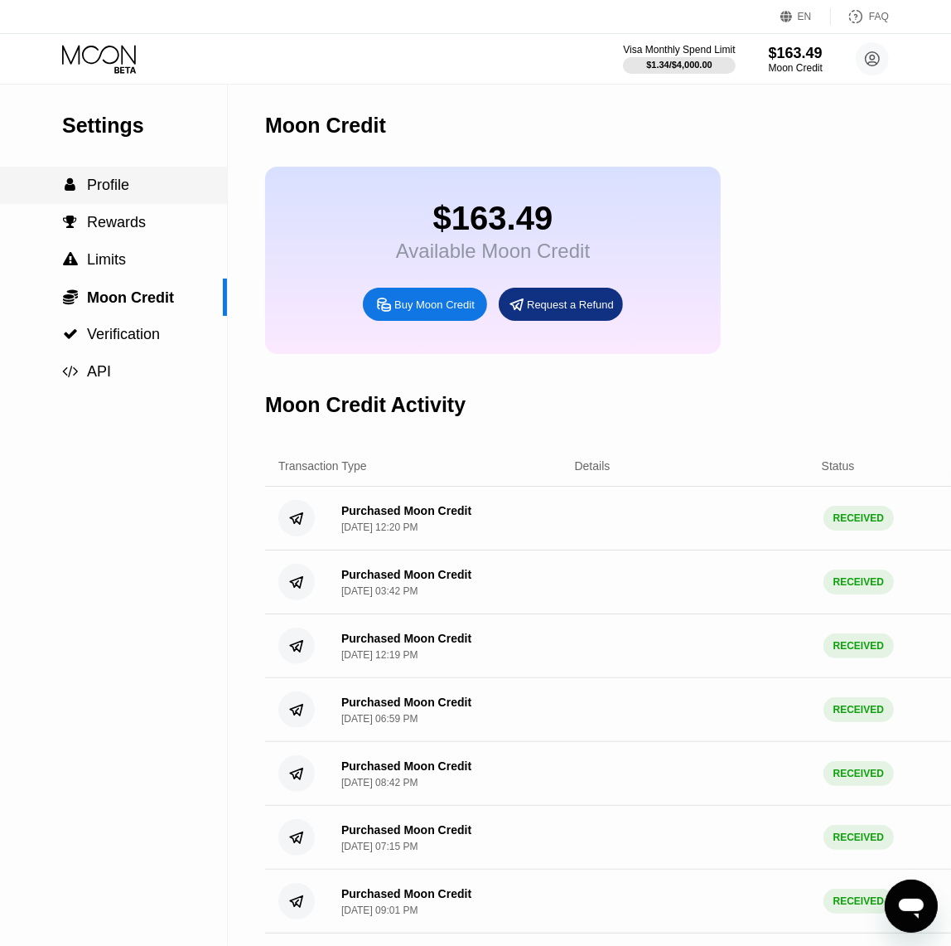
click at [126, 193] on span "Profile" at bounding box center [108, 185] width 42 height 17
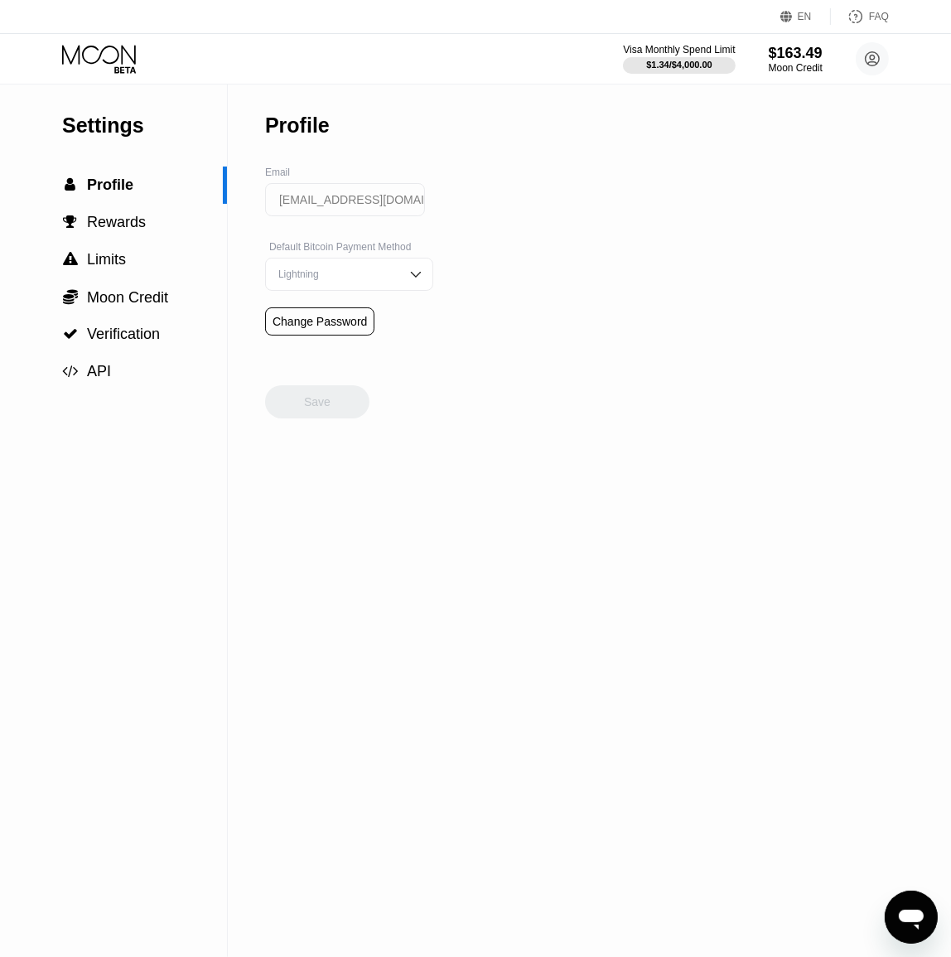
click at [122, 56] on icon at bounding box center [99, 54] width 74 height 19
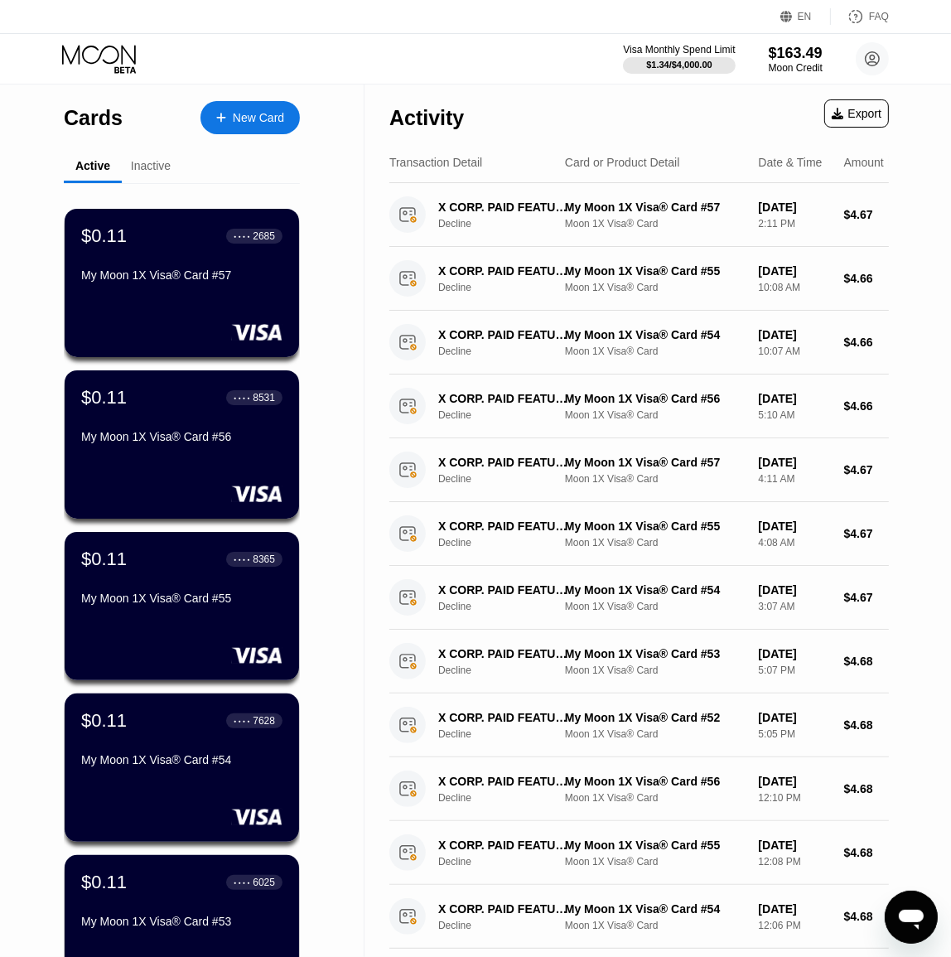
click at [249, 116] on div "New Card" at bounding box center [258, 118] width 51 height 14
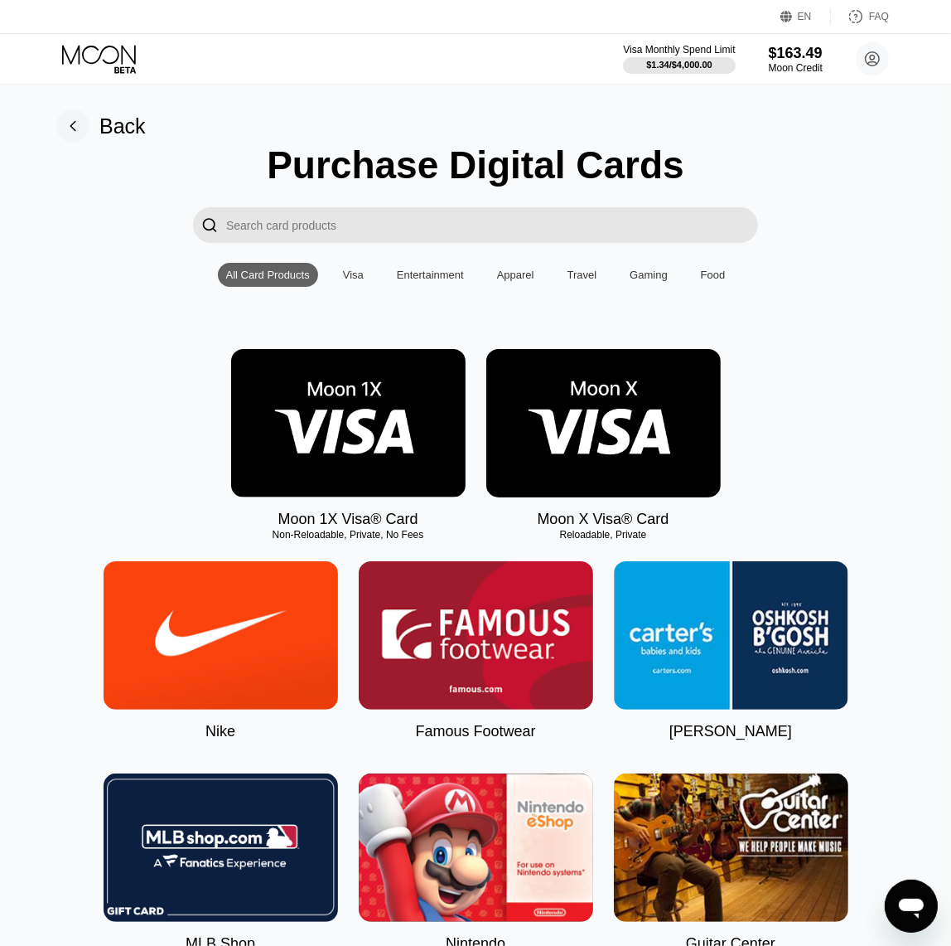
click at [371, 400] on img at bounding box center [348, 423] width 235 height 148
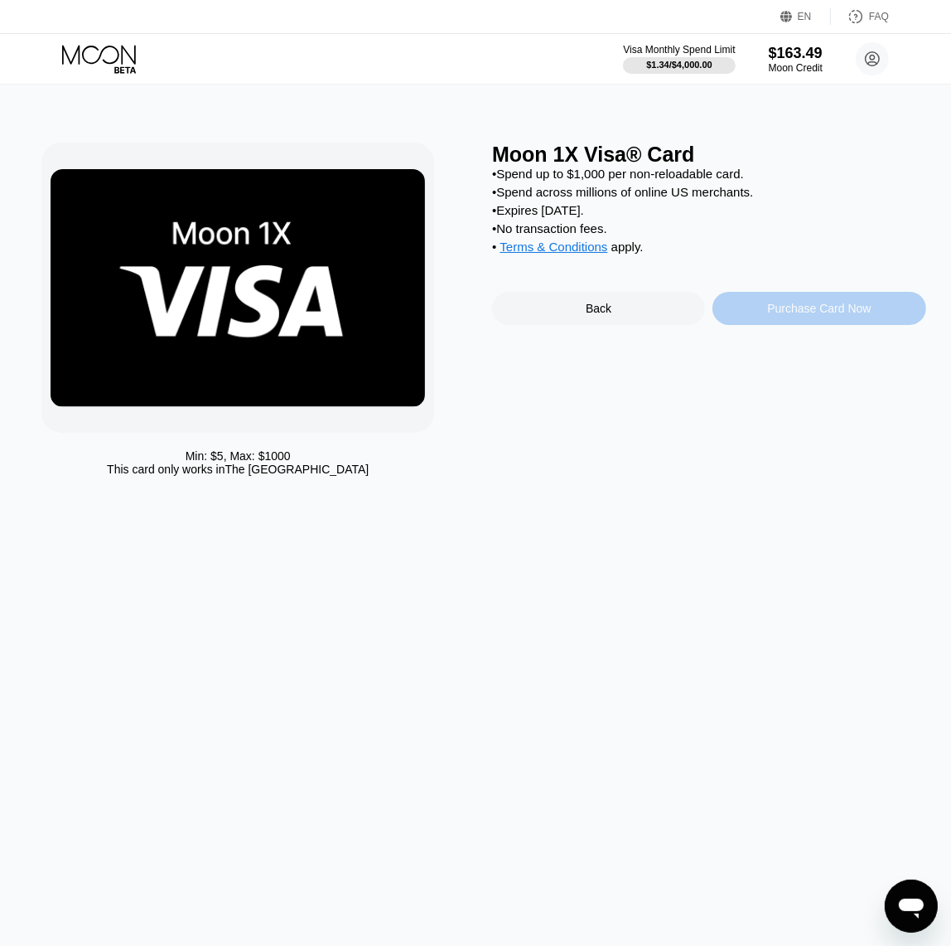
click at [826, 311] on div "Purchase Card Now" at bounding box center [819, 308] width 213 height 33
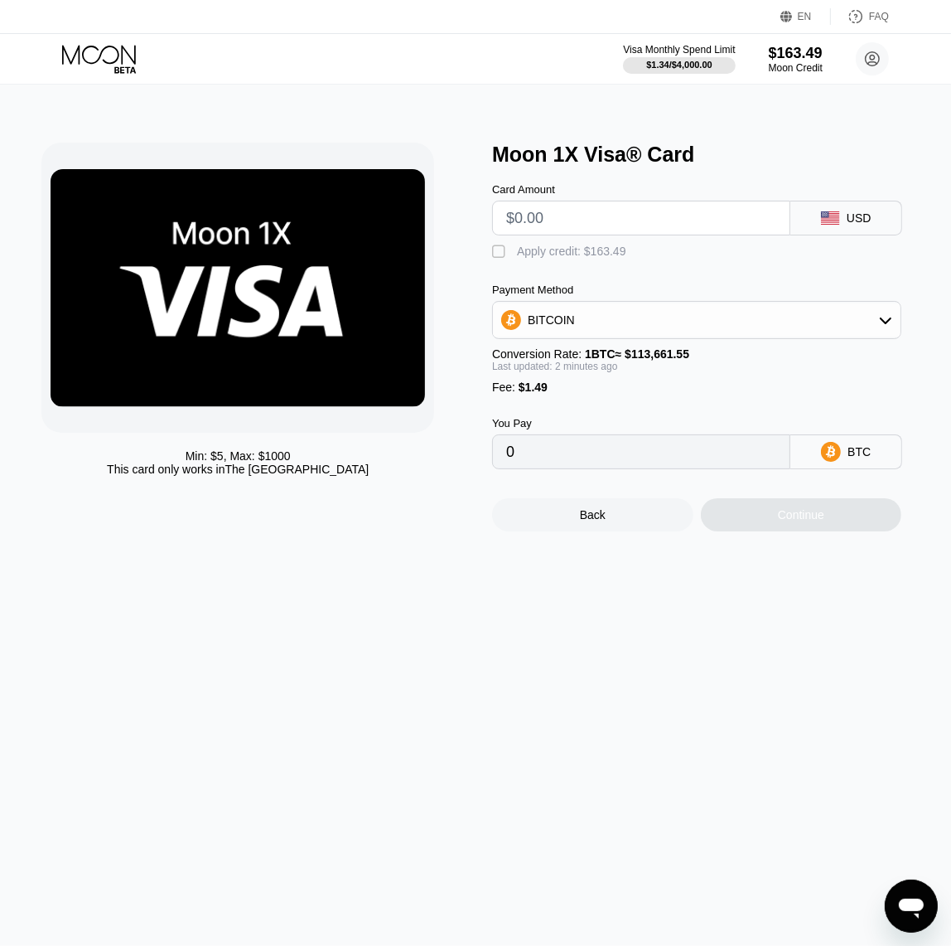
click at [595, 231] on input "text" at bounding box center [641, 217] width 270 height 33
type input "$60"
type input "0.00054100"
type input "$61"
type input "0.00054980"
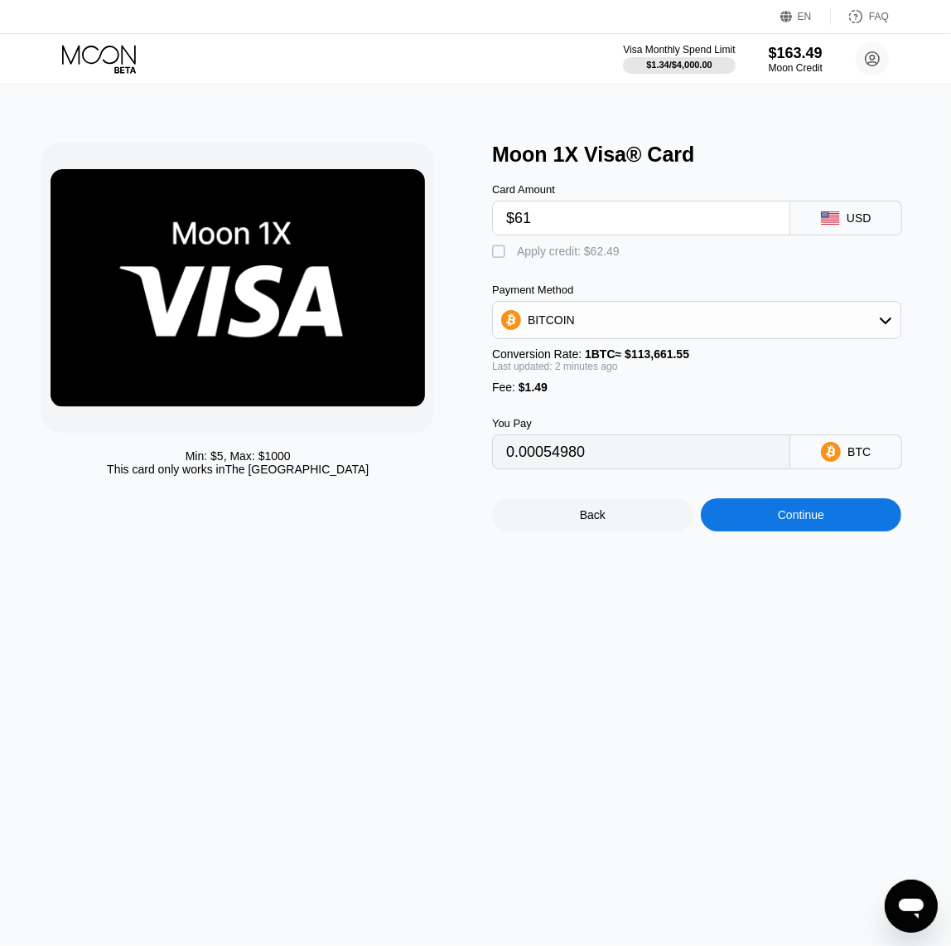
type input "$61"
click at [549, 258] on div "Apply credit: $62.49" at bounding box center [568, 250] width 103 height 13
type input "0"
click at [775, 531] on div "Continue" at bounding box center [801, 514] width 201 height 33
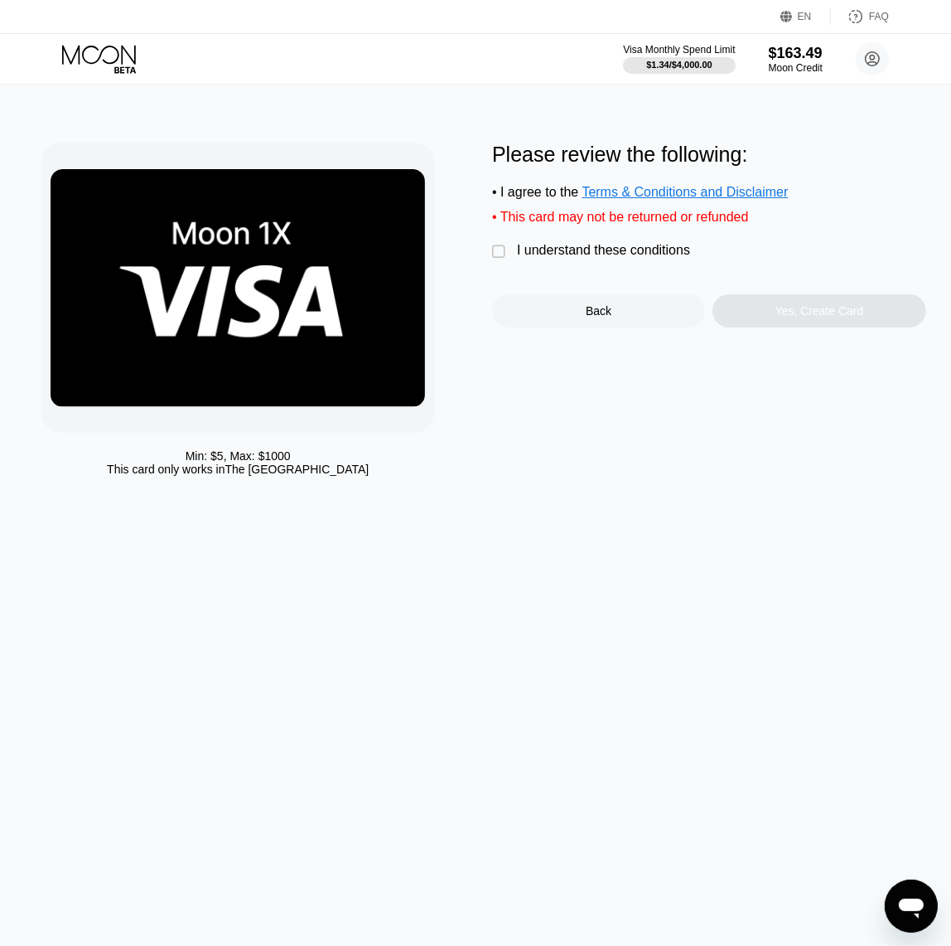
click at [598, 258] on div "I understand these conditions" at bounding box center [603, 250] width 173 height 15
click at [768, 315] on div "Yes, Create Card" at bounding box center [819, 310] width 213 height 33
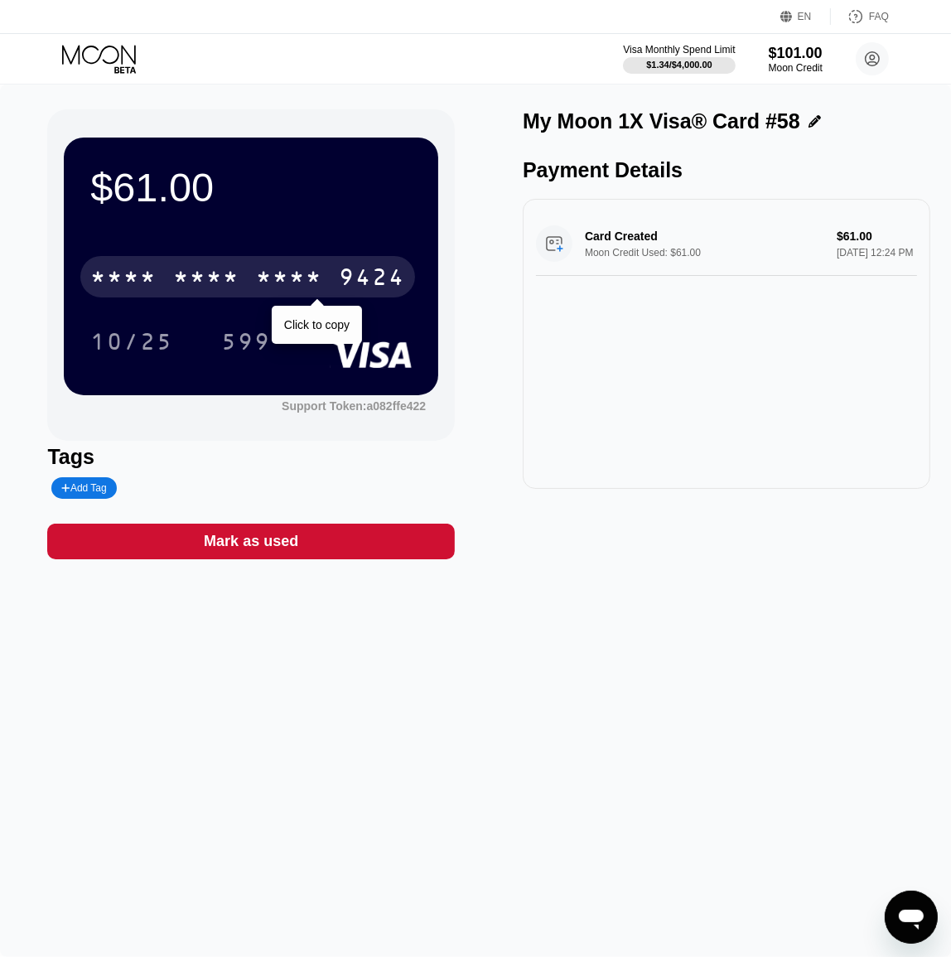
click at [322, 273] on div "* * * *" at bounding box center [289, 279] width 66 height 27
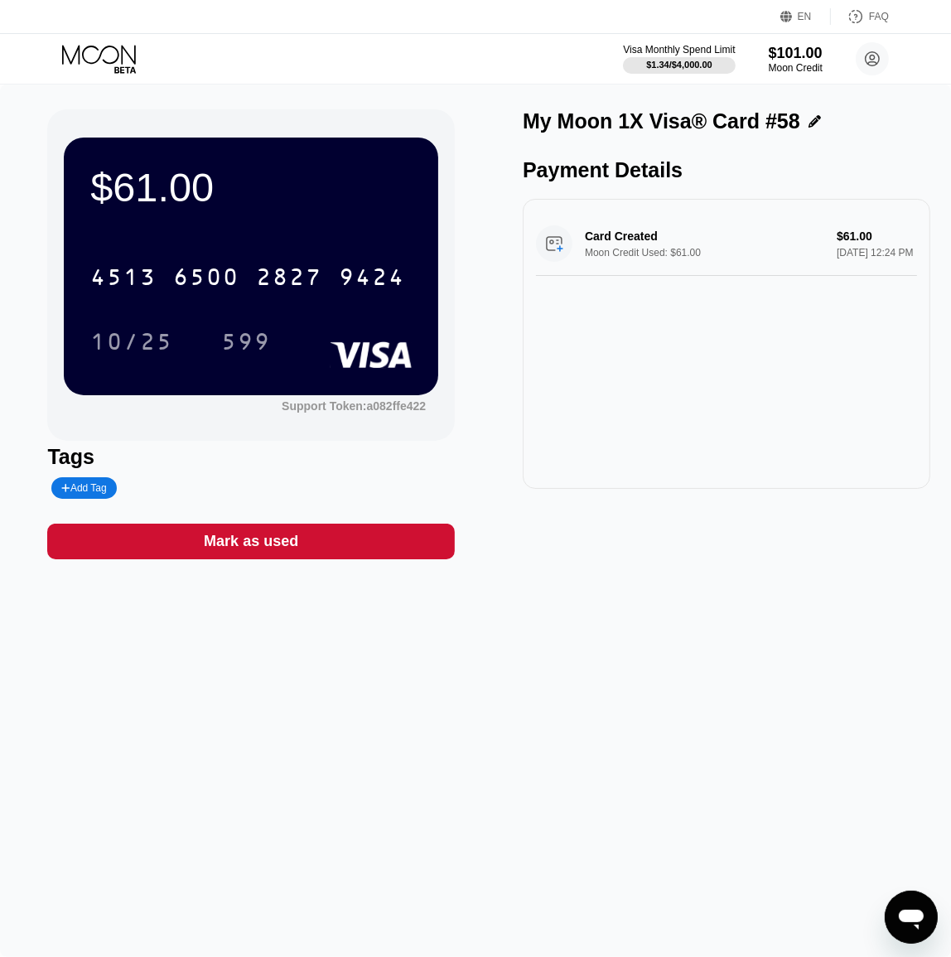
click at [685, 475] on div "Card Created Moon Credit Used: $61.00 $61.00 Aug 24, 2025 12:24 PM" at bounding box center [727, 344] width 408 height 290
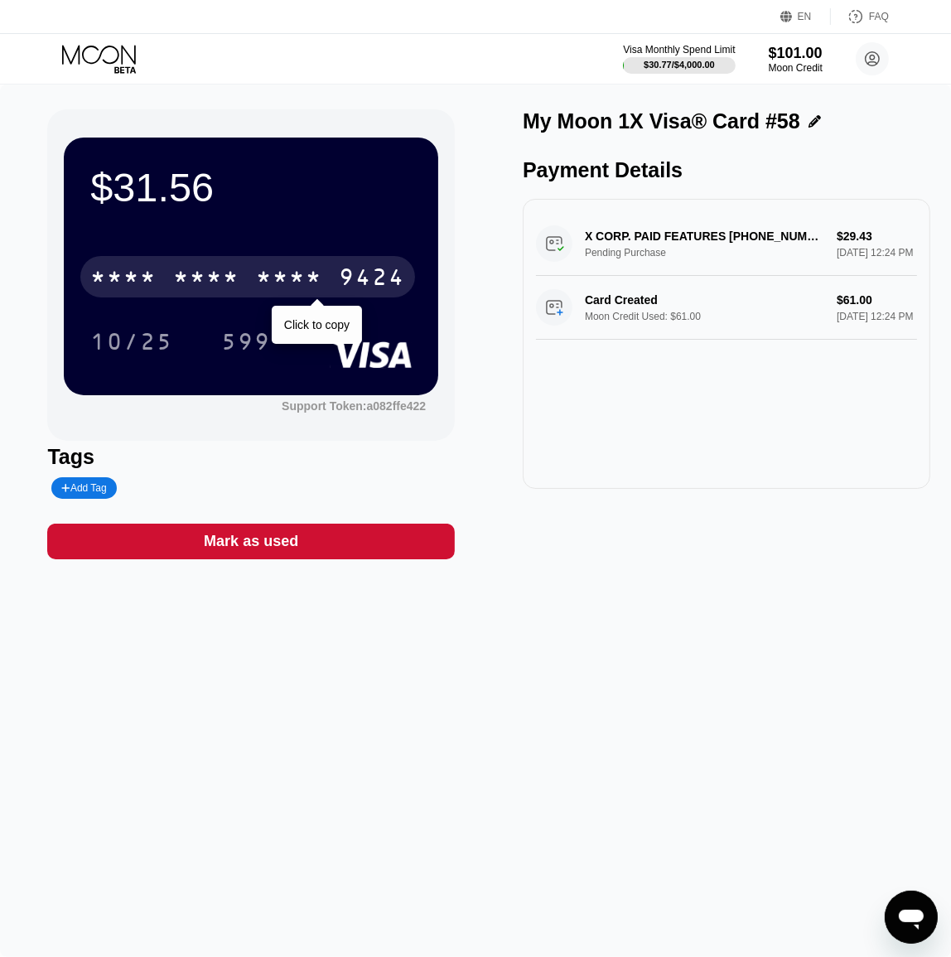
drag, startPoint x: 342, startPoint y: 268, endPoint x: 494, endPoint y: 282, distance: 152.3
click at [342, 268] on div "9424" at bounding box center [372, 279] width 66 height 27
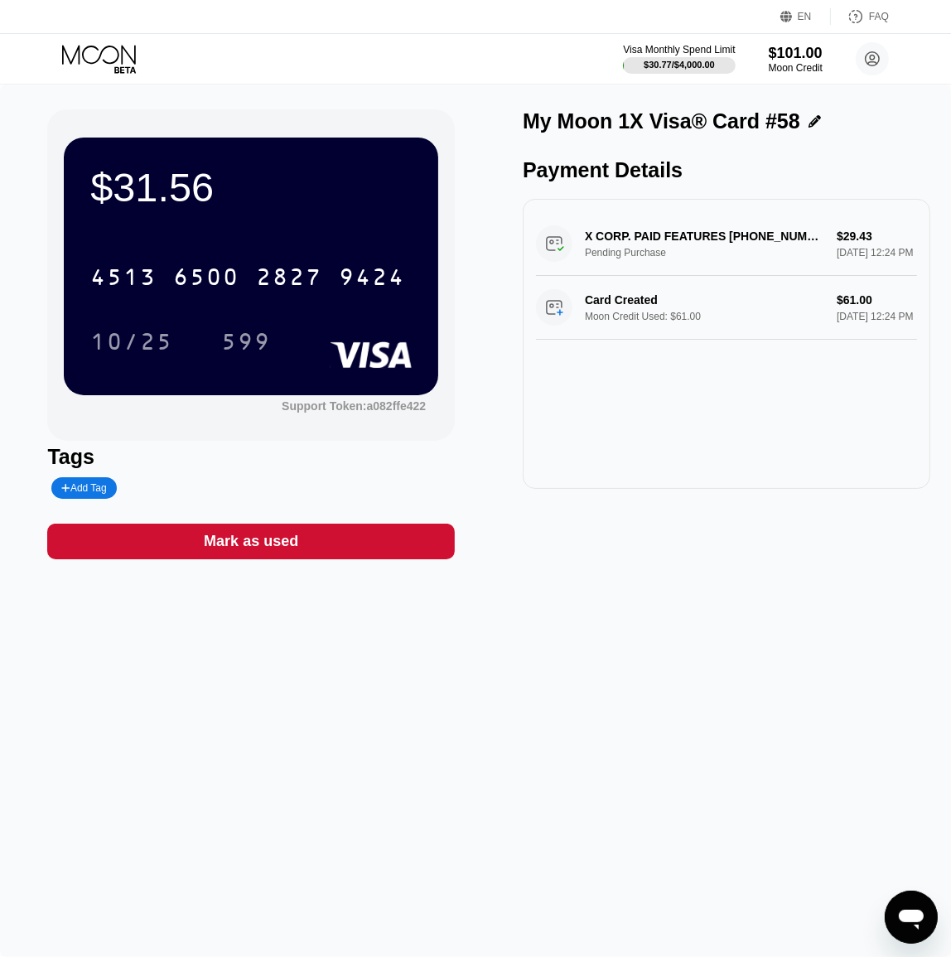
click at [620, 542] on div "My Moon 1X Visa® Card #58 Payment Details X CORP. PAID FEATURES +14156978699 US…" at bounding box center [727, 334] width 408 height 450
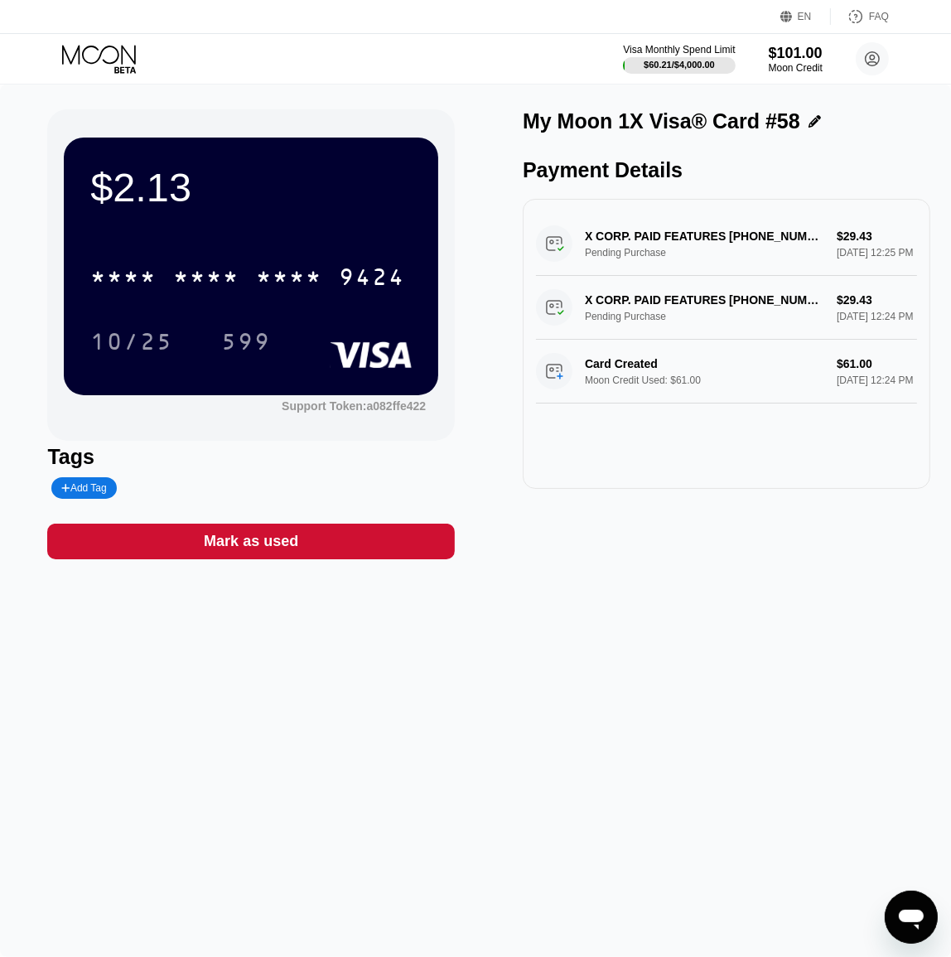
click at [102, 45] on icon at bounding box center [100, 59] width 77 height 29
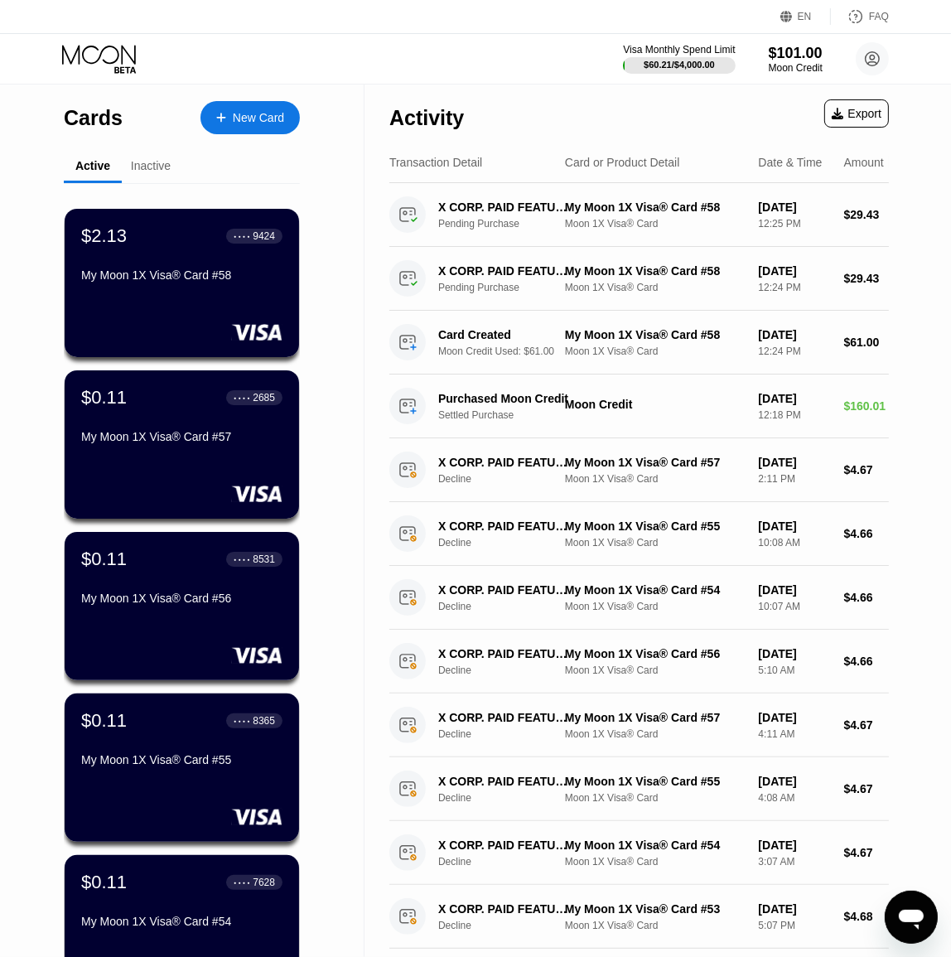
click at [240, 108] on div "New Card" at bounding box center [250, 117] width 99 height 33
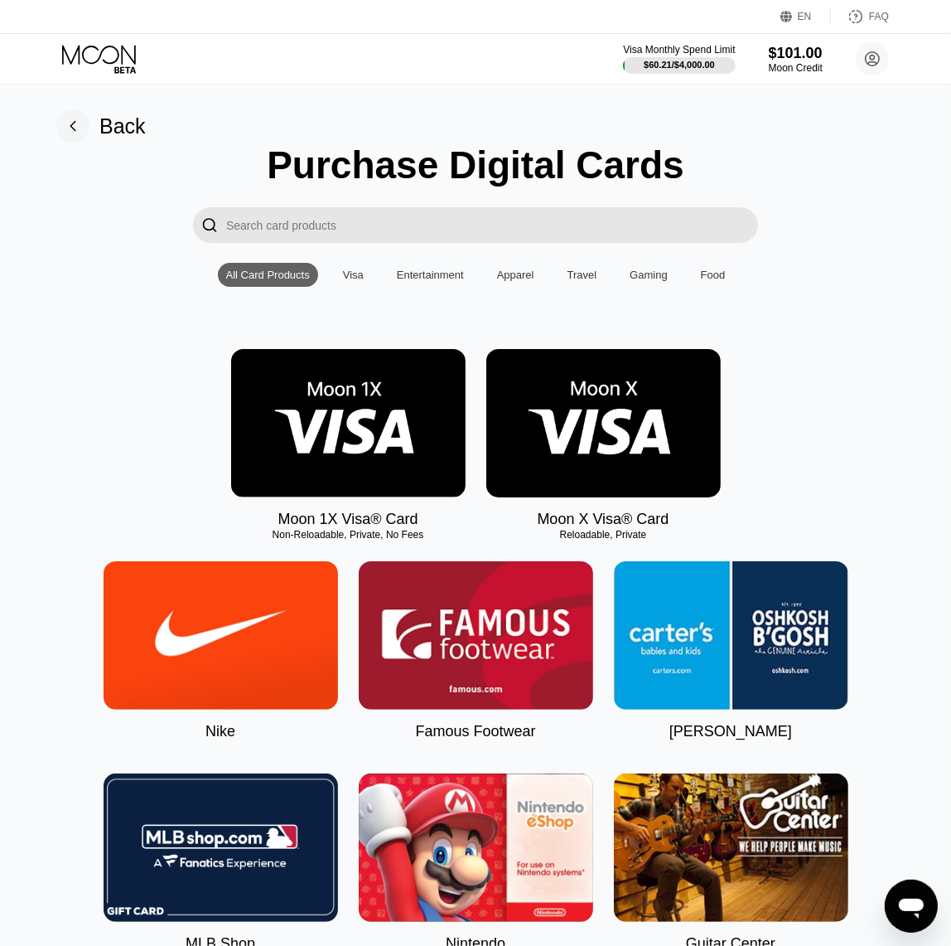
click at [369, 411] on img at bounding box center [348, 423] width 235 height 148
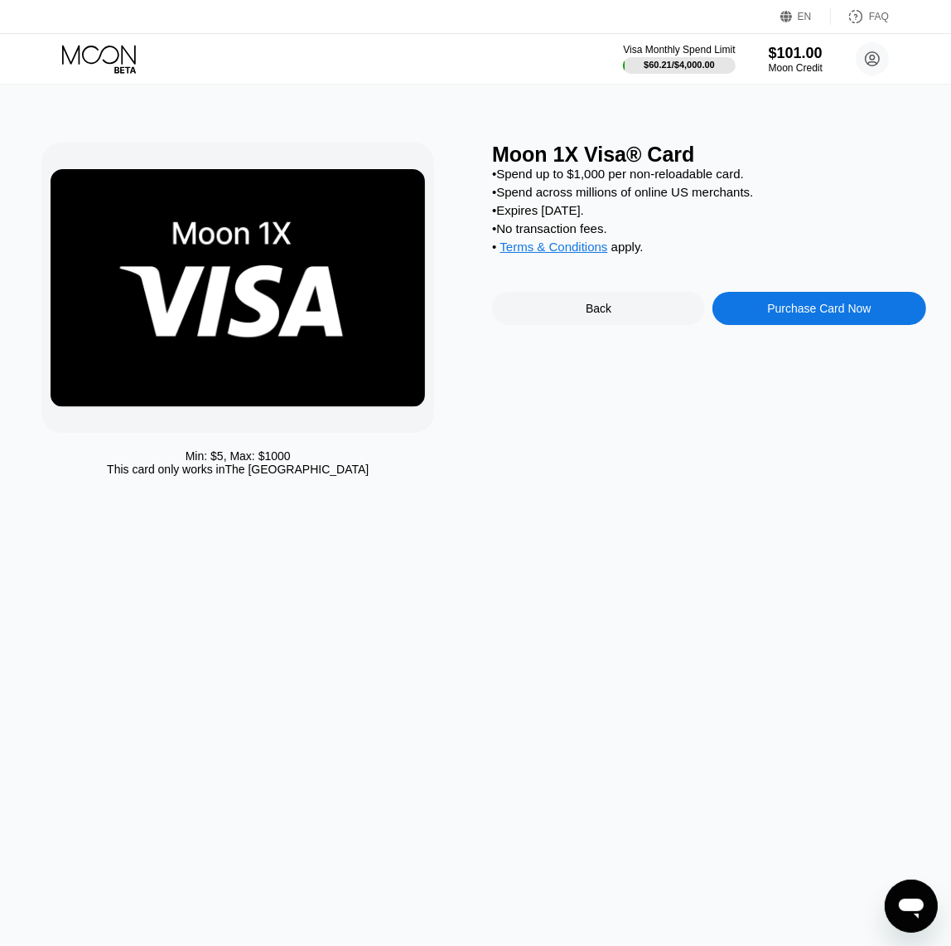
click at [815, 315] on div "Purchase Card Now" at bounding box center [819, 308] width 104 height 13
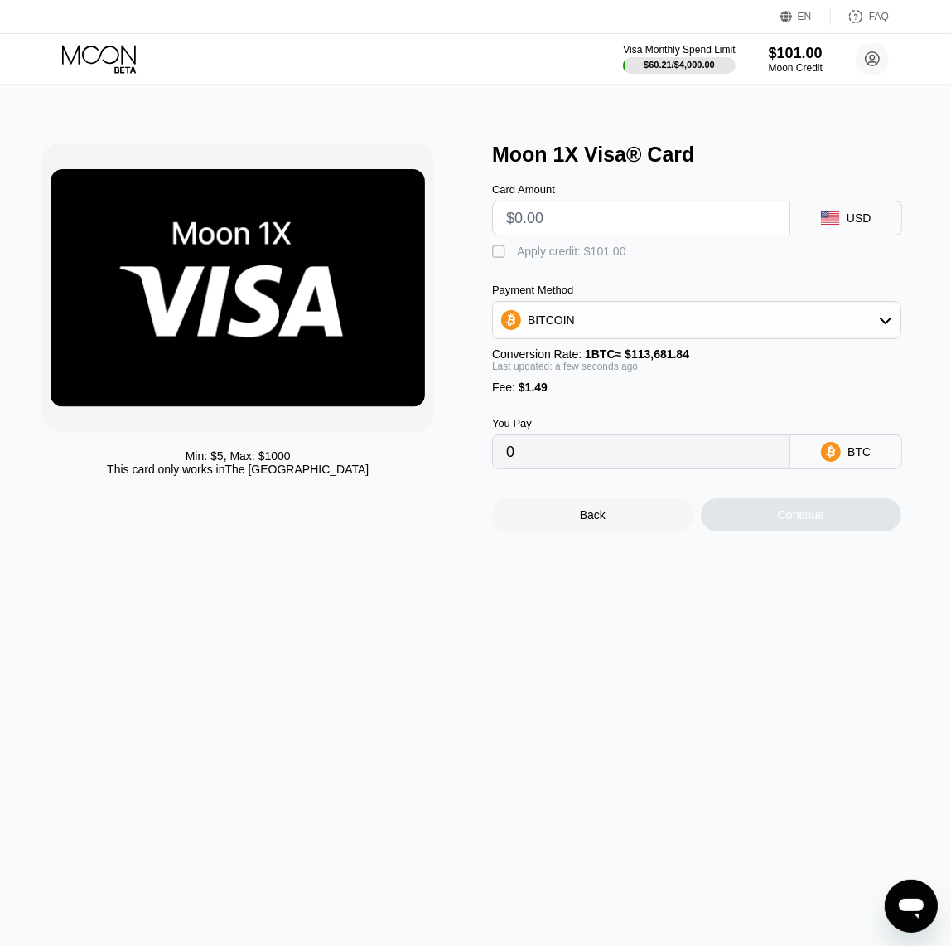
click at [617, 227] on input "text" at bounding box center [641, 217] width 270 height 33
type input "$58"
type input "0.00052331"
type input "$58.9"
type input "0.00053122"
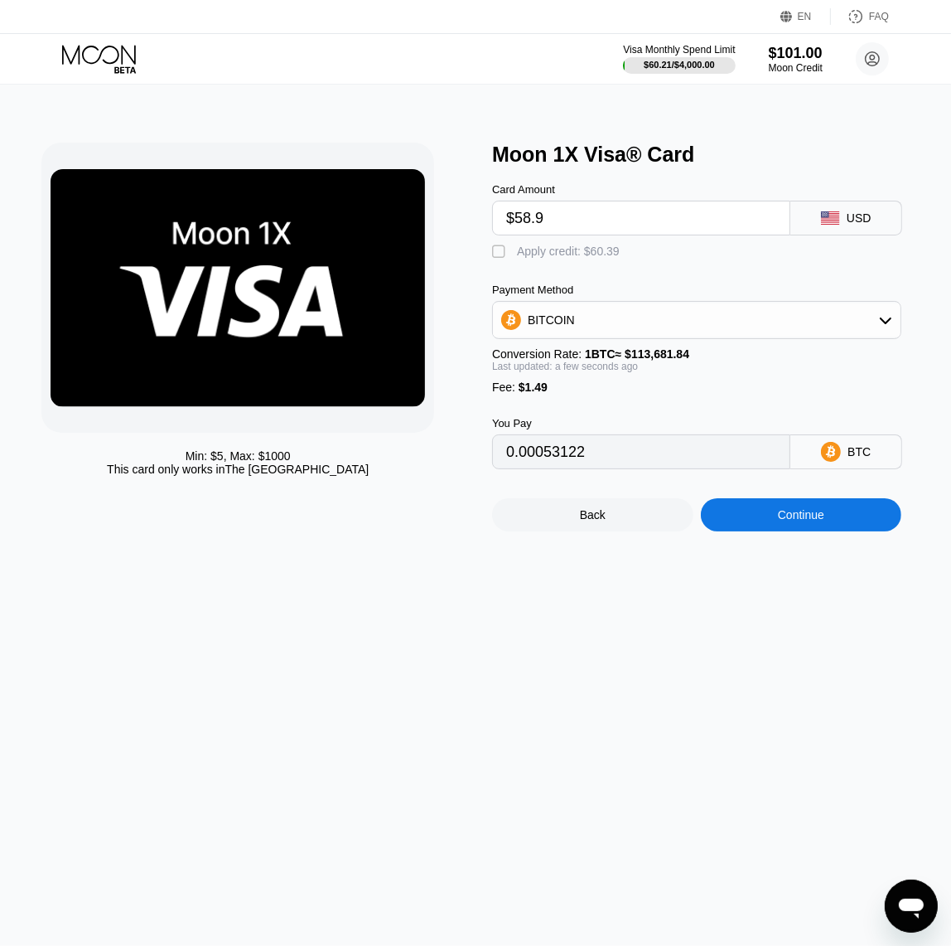
type input "$58.9"
click at [555, 258] on div "Apply credit: $60.39" at bounding box center [568, 250] width 103 height 13
type input "0"
click at [815, 521] on div "Continue" at bounding box center [801, 514] width 46 height 13
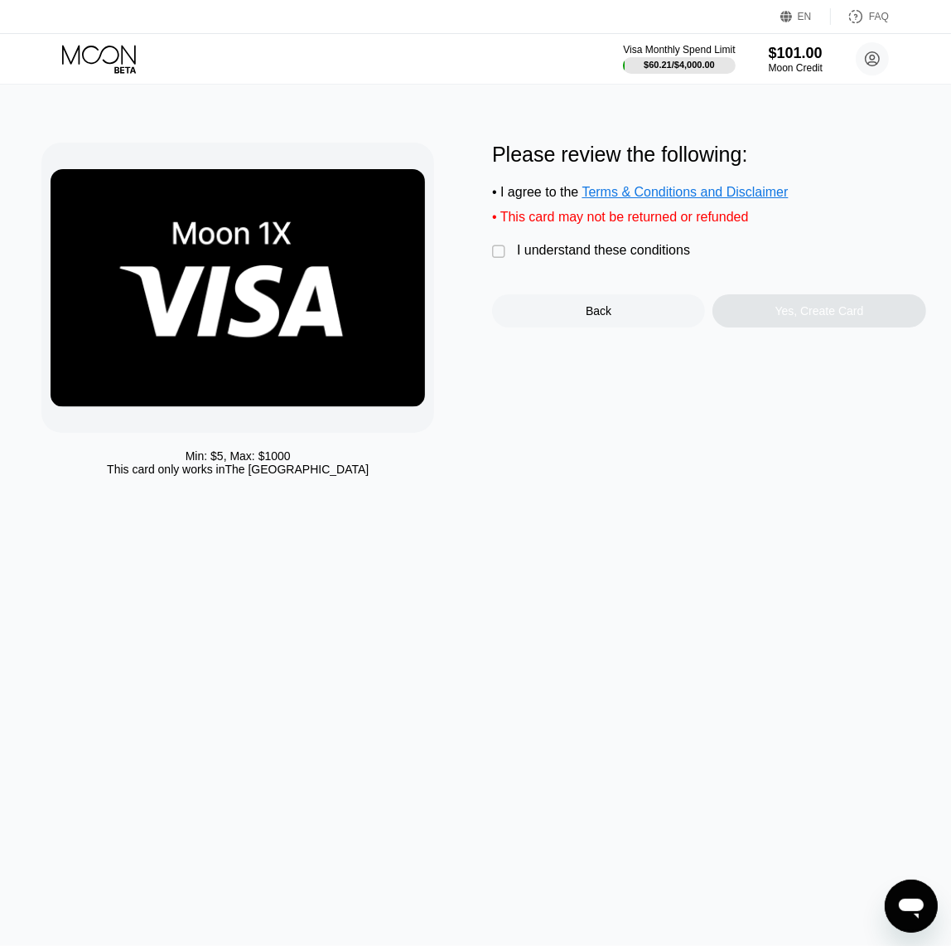
click at [636, 258] on div "I understand these conditions" at bounding box center [603, 250] width 173 height 15
click at [842, 327] on div "Yes, Create Card" at bounding box center [819, 310] width 213 height 33
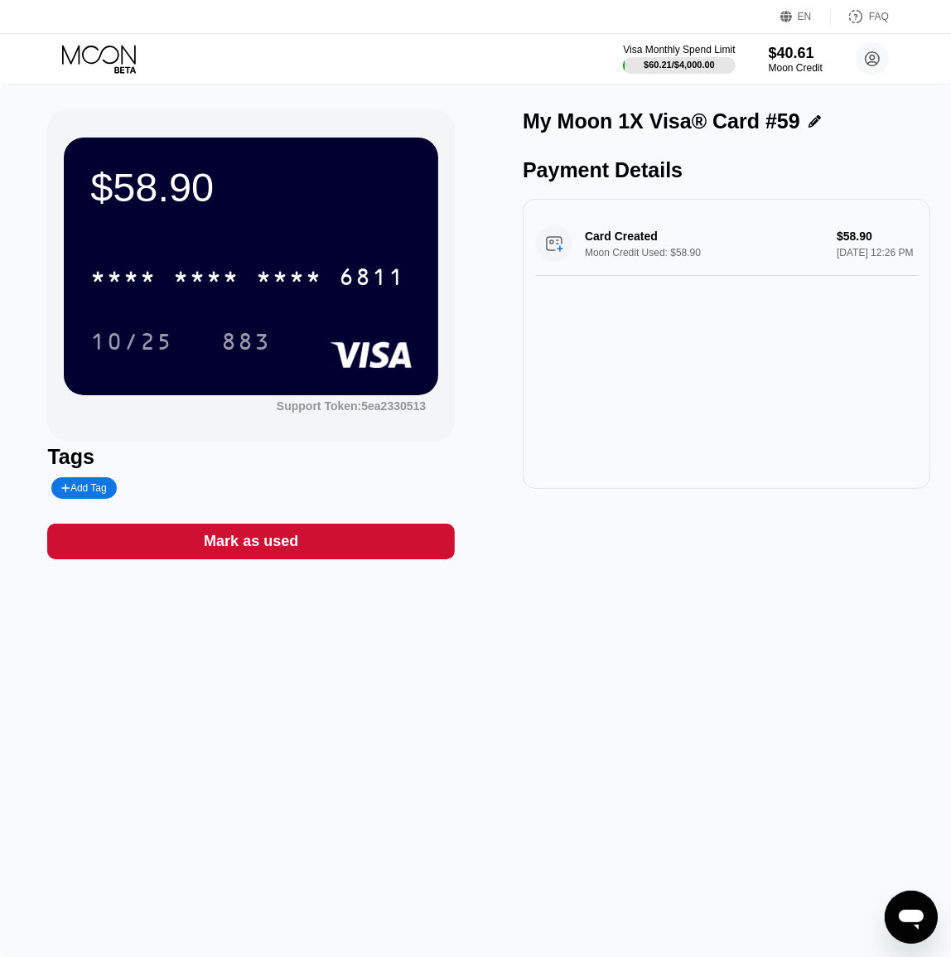
click at [355, 283] on div "6811" at bounding box center [372, 279] width 66 height 27
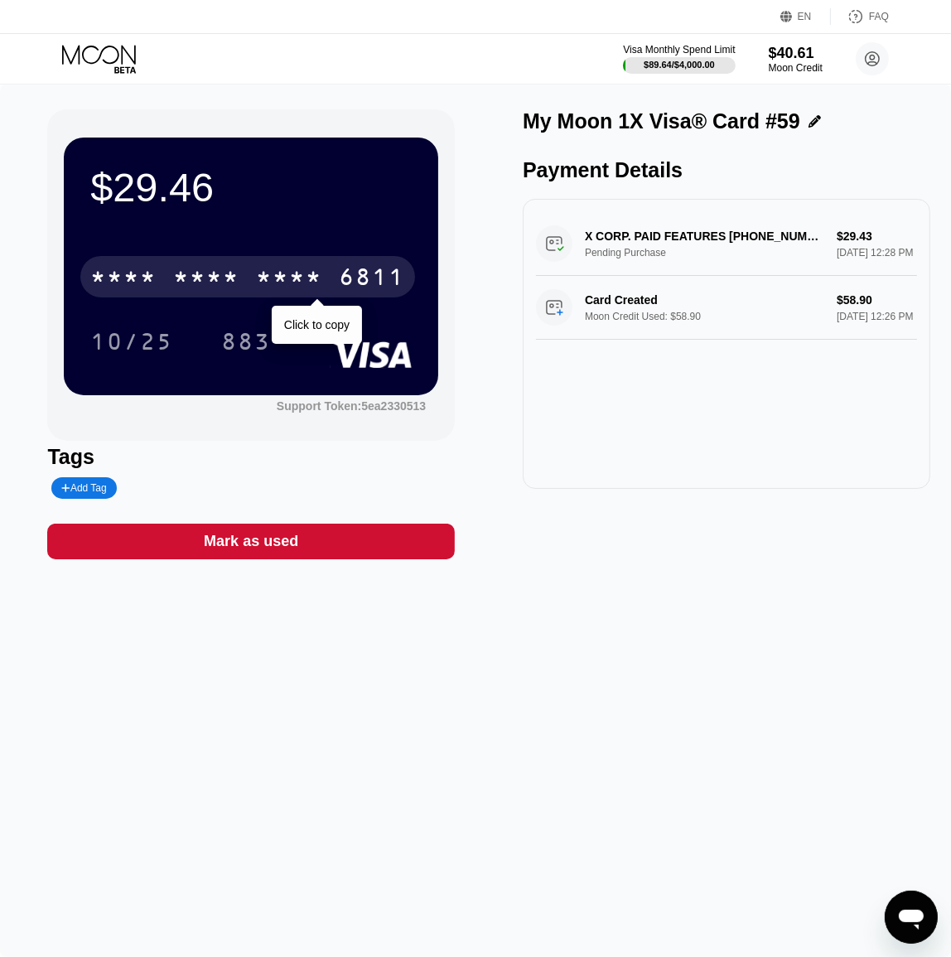
click at [295, 278] on div "* * * *" at bounding box center [289, 279] width 66 height 27
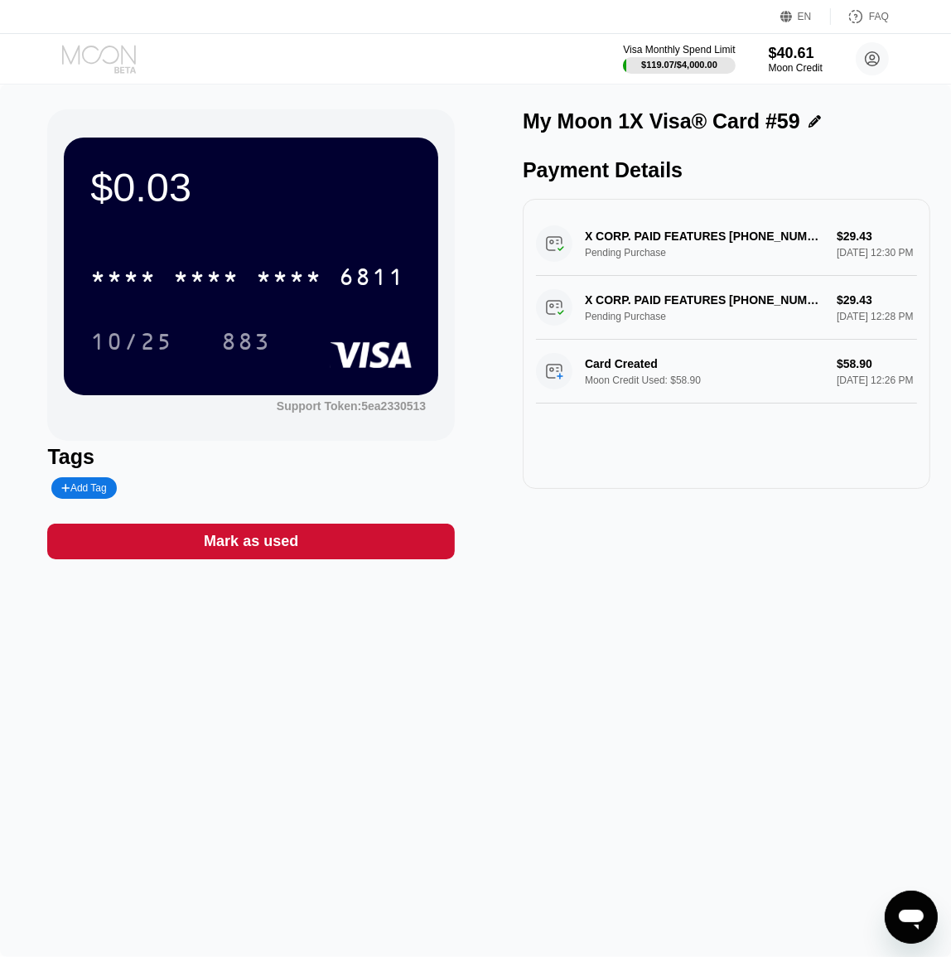
click at [105, 57] on icon at bounding box center [100, 59] width 77 height 29
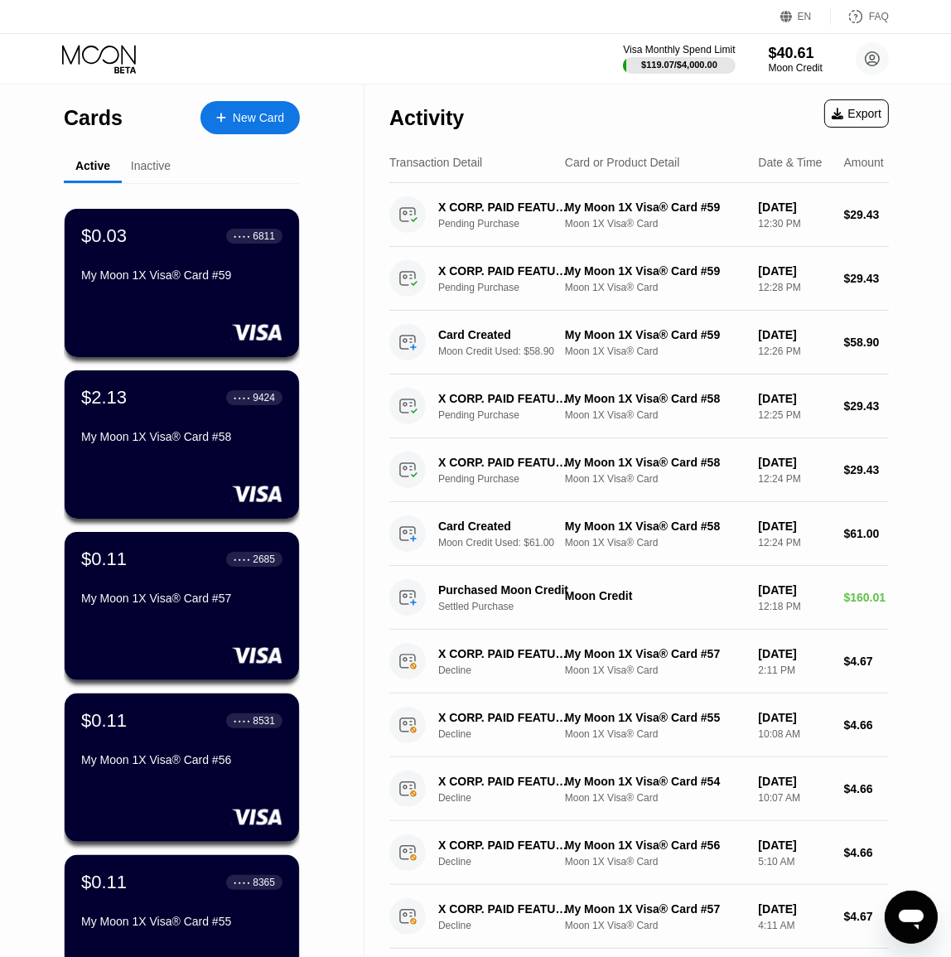
click at [264, 114] on div "New Card" at bounding box center [258, 118] width 51 height 14
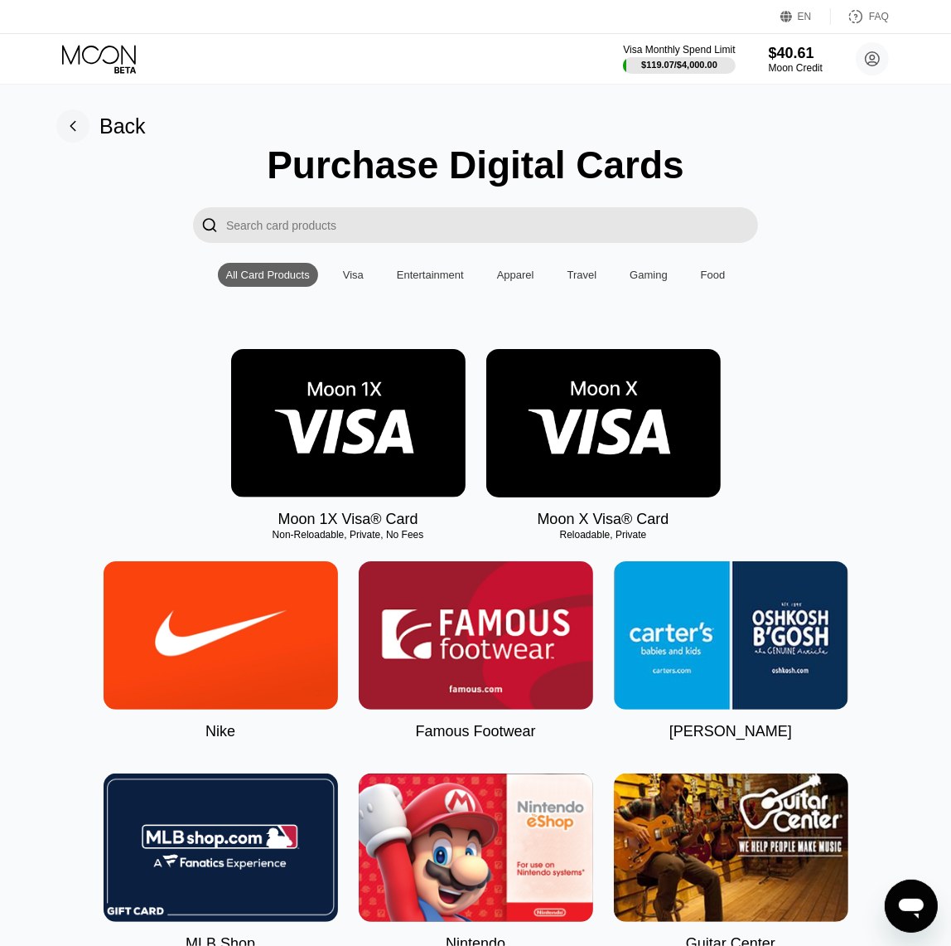
click at [378, 397] on img at bounding box center [348, 423] width 235 height 148
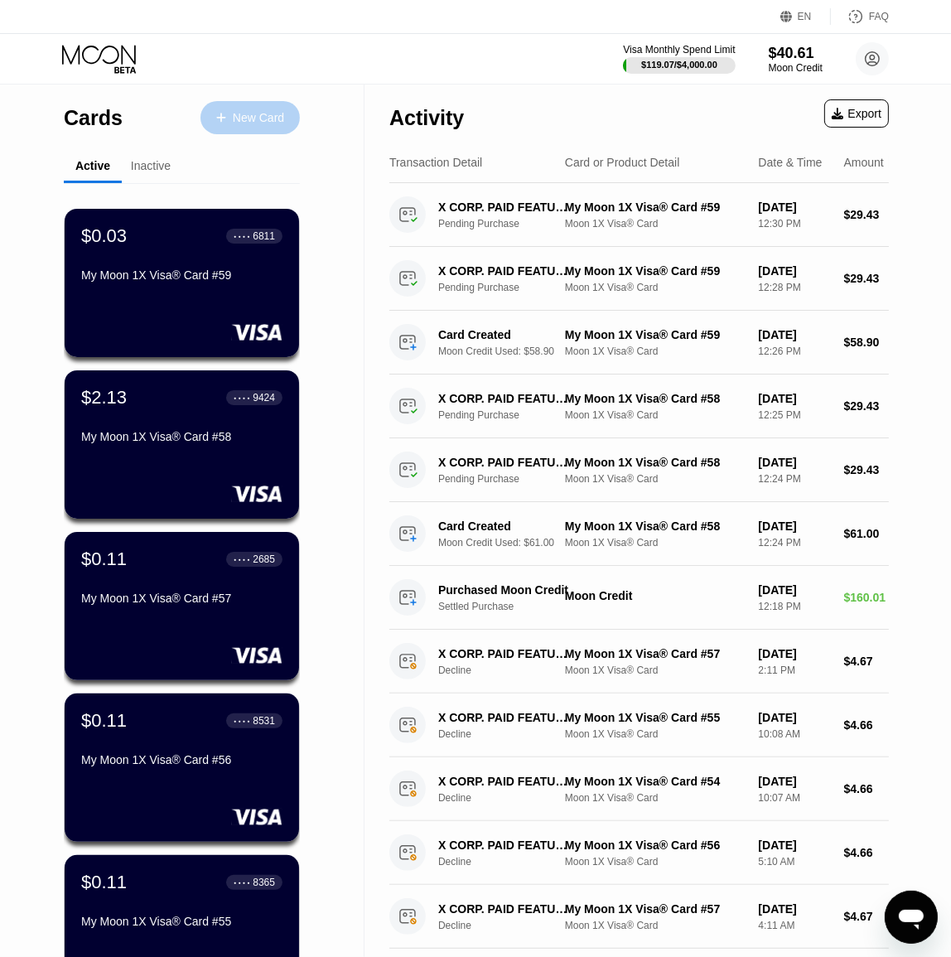
click at [250, 107] on div "New Card" at bounding box center [250, 117] width 99 height 33
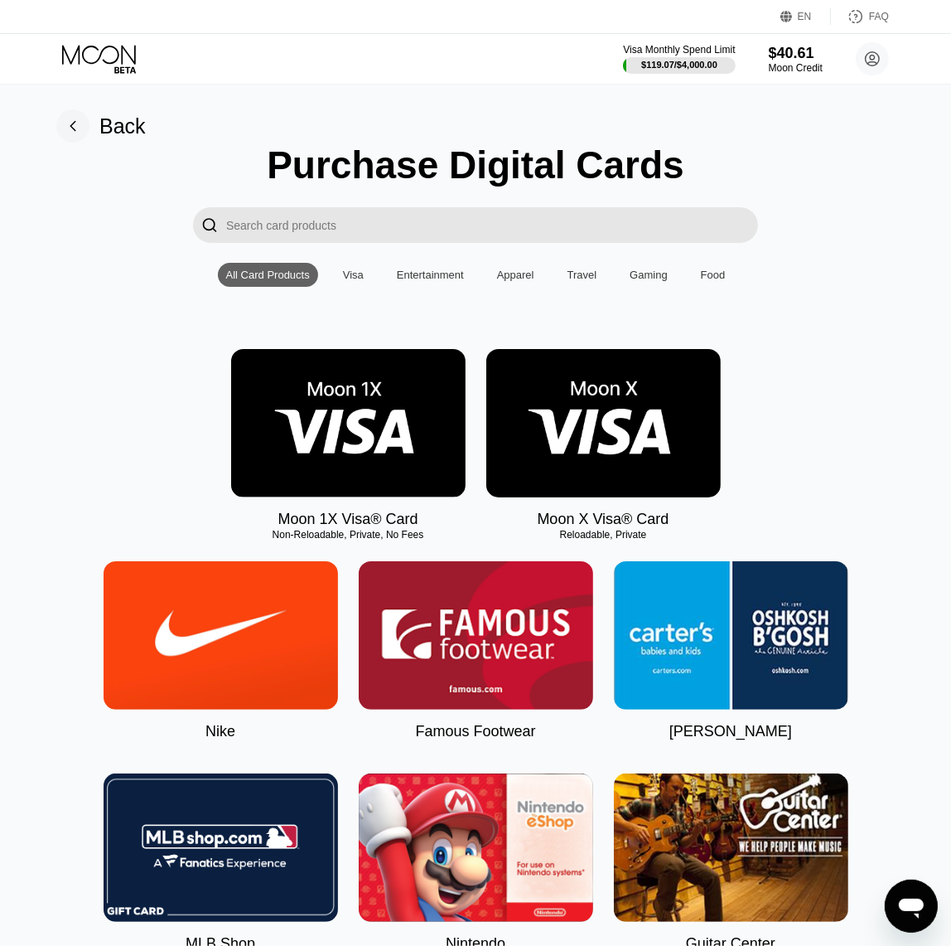
click at [397, 394] on img at bounding box center [348, 423] width 235 height 148
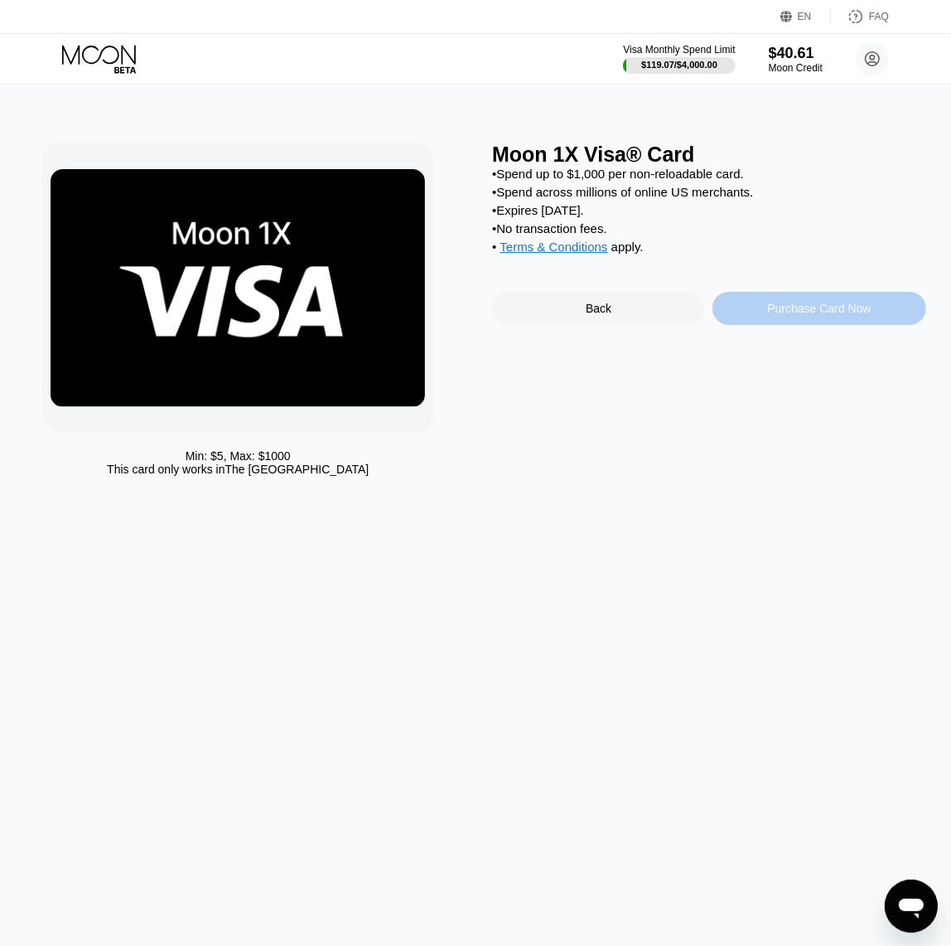
click at [794, 315] on div "Purchase Card Now" at bounding box center [819, 308] width 104 height 13
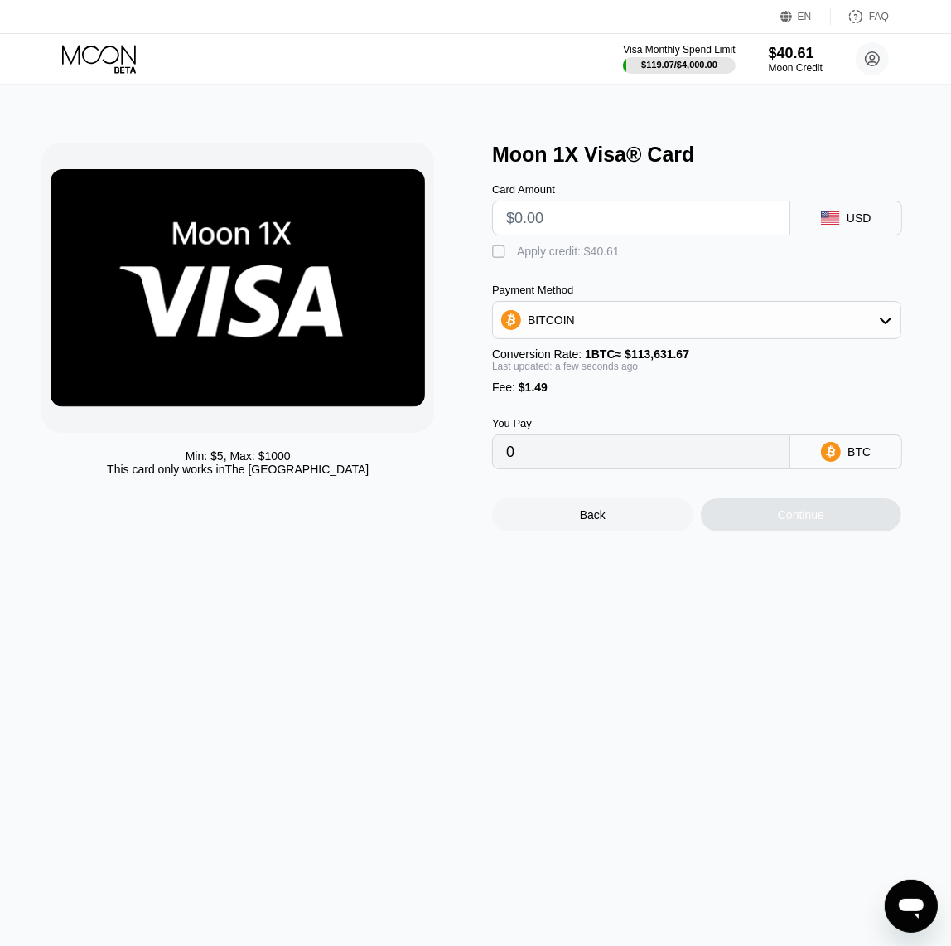
click at [617, 234] on input "text" at bounding box center [641, 217] width 270 height 33
type input "$29"
type input "0.00026833"
type input "$294"
type input "0.00260042"
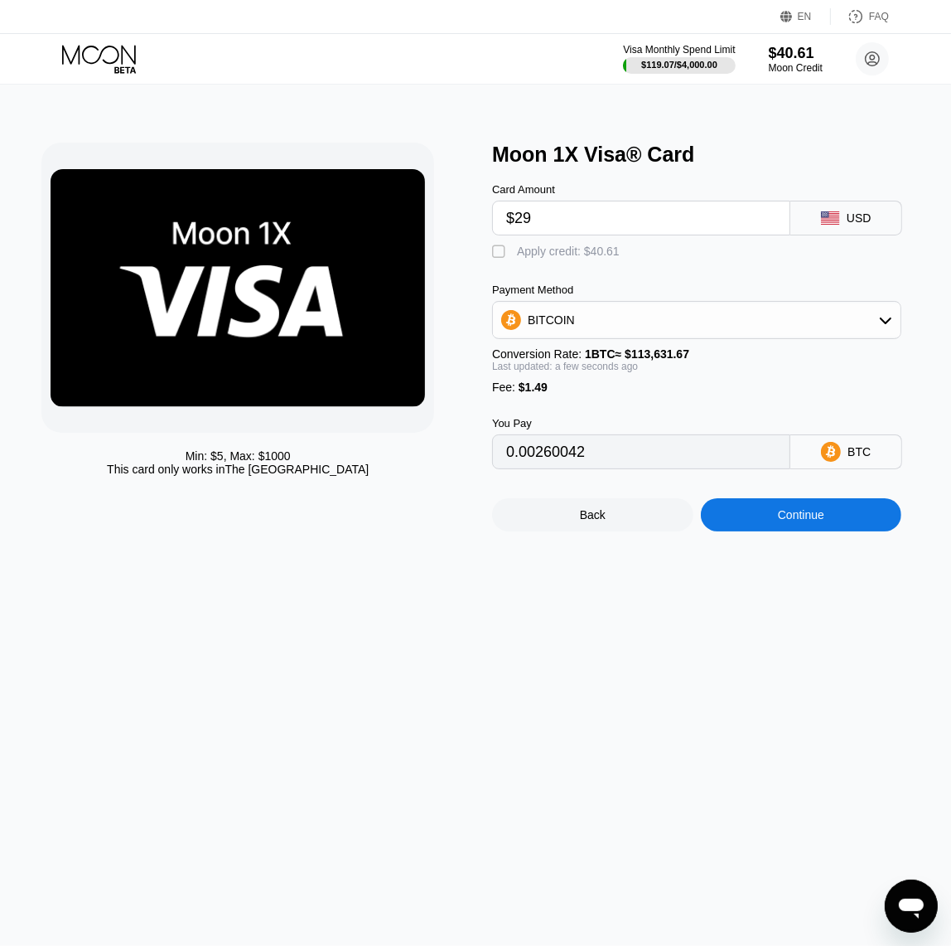
type input "$29."
type input "0.00026833"
type input "$29.45"
type input "0.00027229"
type input "$29.45"
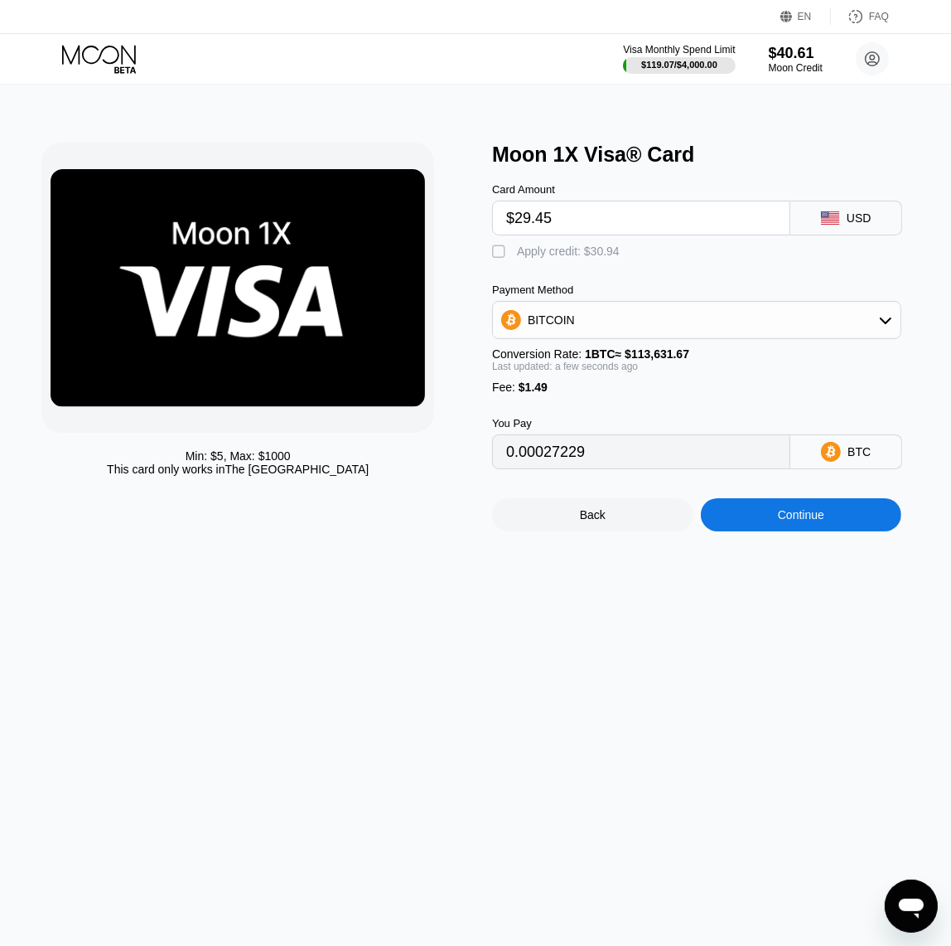
click at [568, 257] on div "Apply credit: $30.94" at bounding box center [568, 250] width 103 height 13
type input "0"
click at [826, 531] on div "Continue" at bounding box center [801, 514] width 201 height 33
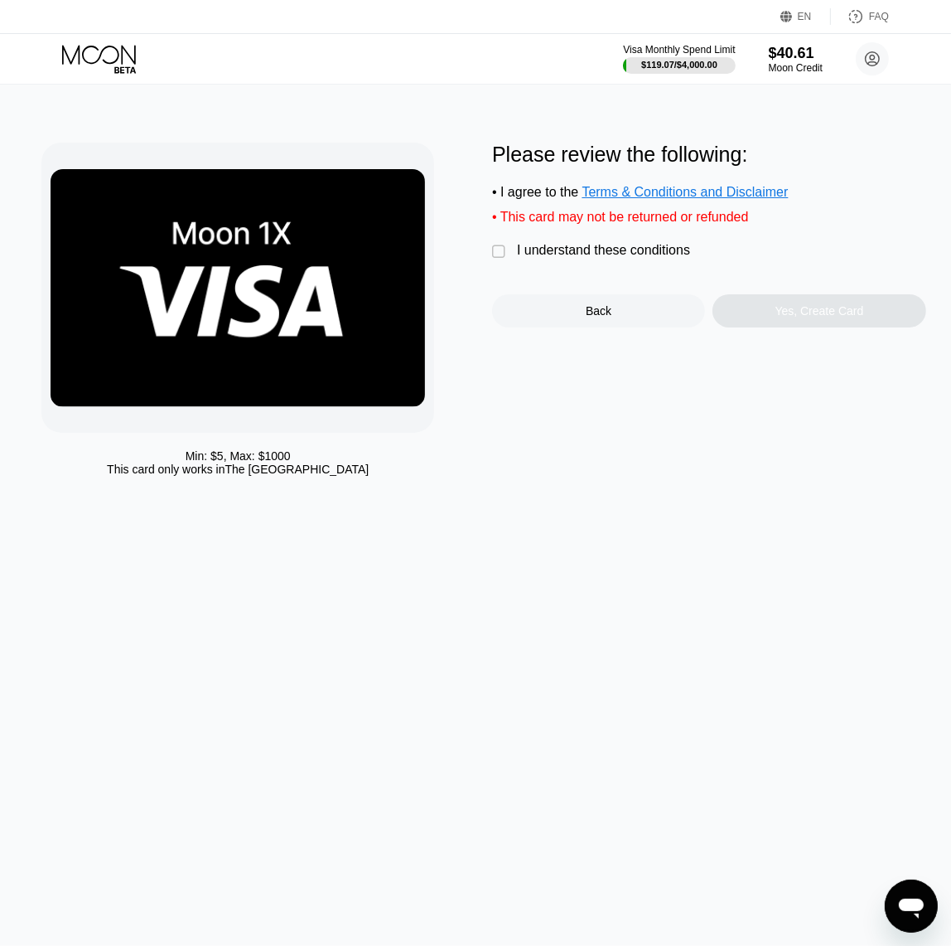
click at [622, 258] on div "I understand these conditions" at bounding box center [603, 250] width 173 height 15
click at [806, 317] on div "Yes, Create Card" at bounding box center [820, 310] width 89 height 13
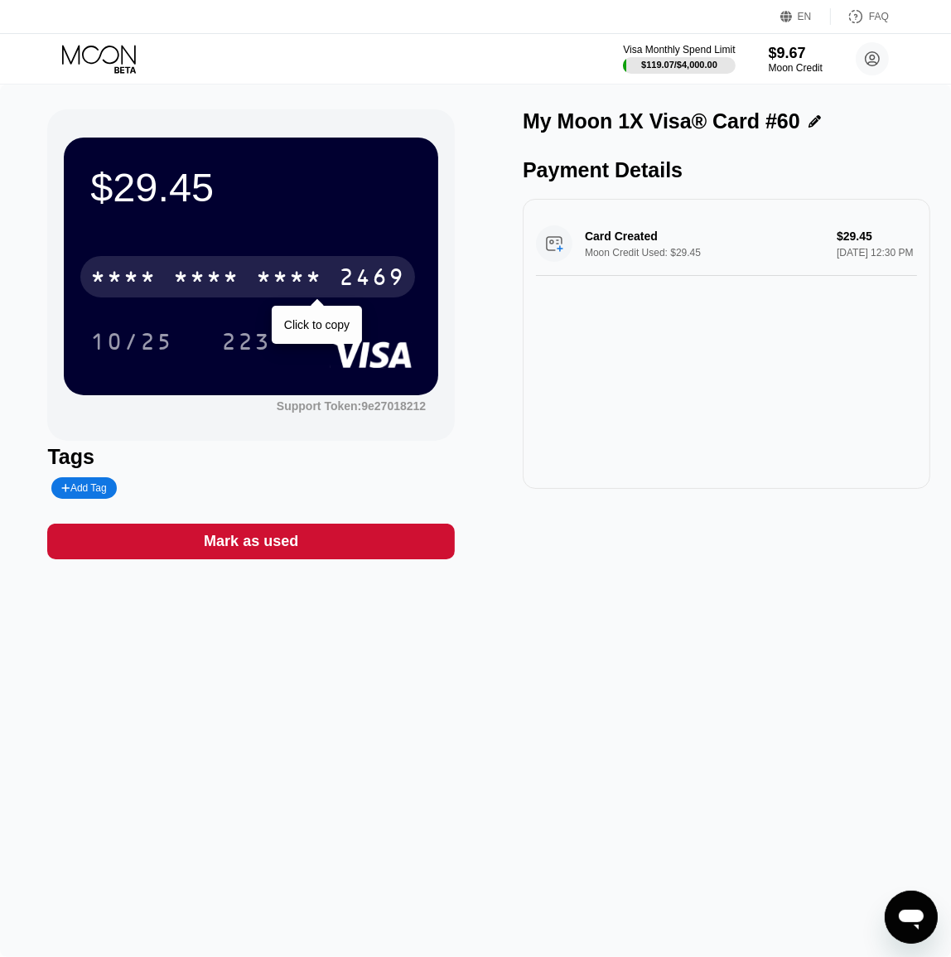
click at [249, 286] on div "* * * * * * * * * * * * 2469" at bounding box center [247, 276] width 335 height 41
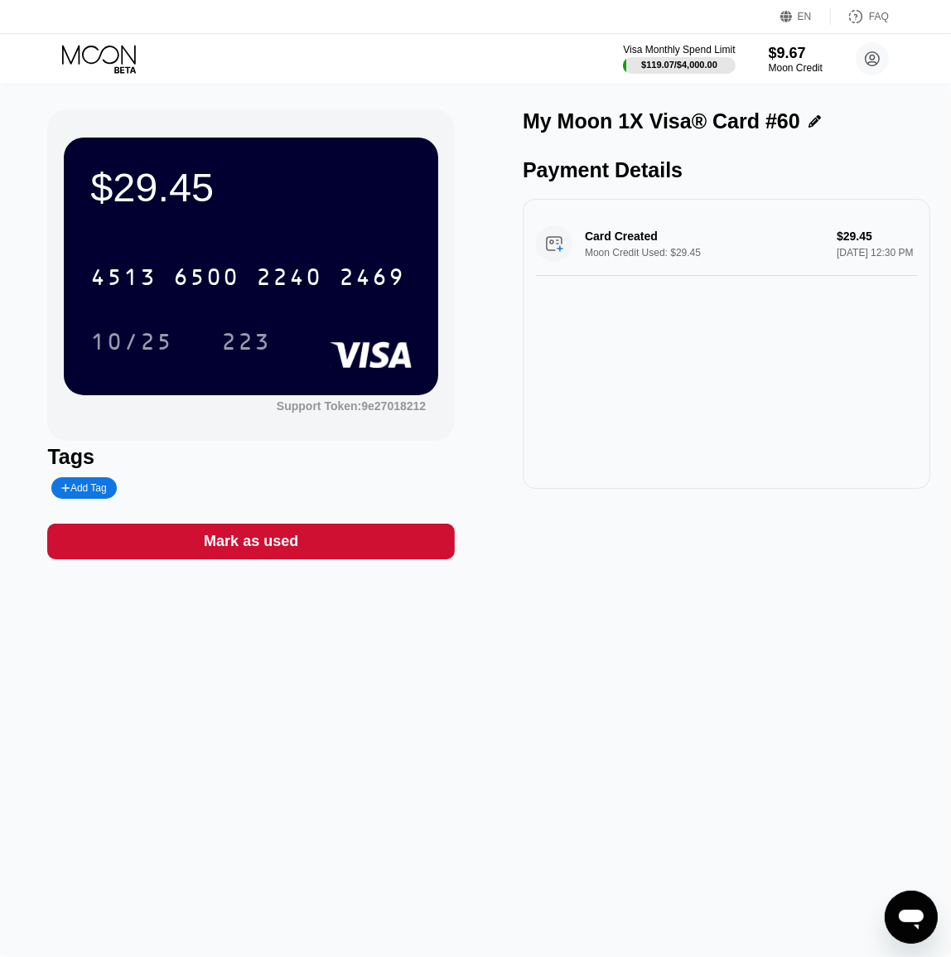
click at [638, 422] on div "Card Created Moon Credit Used: $29.45 $29.45 [DATE] 12:30 PM" at bounding box center [727, 344] width 408 height 290
click at [110, 51] on icon at bounding box center [100, 59] width 77 height 29
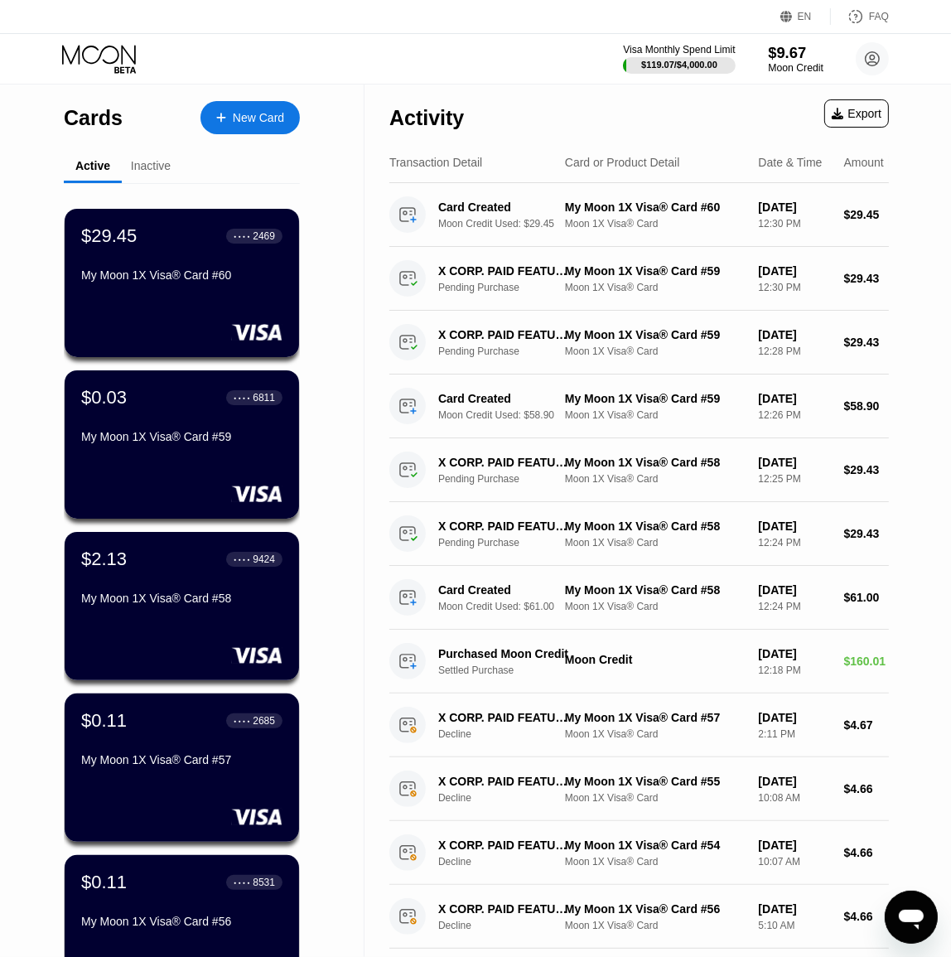
click at [793, 52] on div "$9.67" at bounding box center [796, 52] width 56 height 17
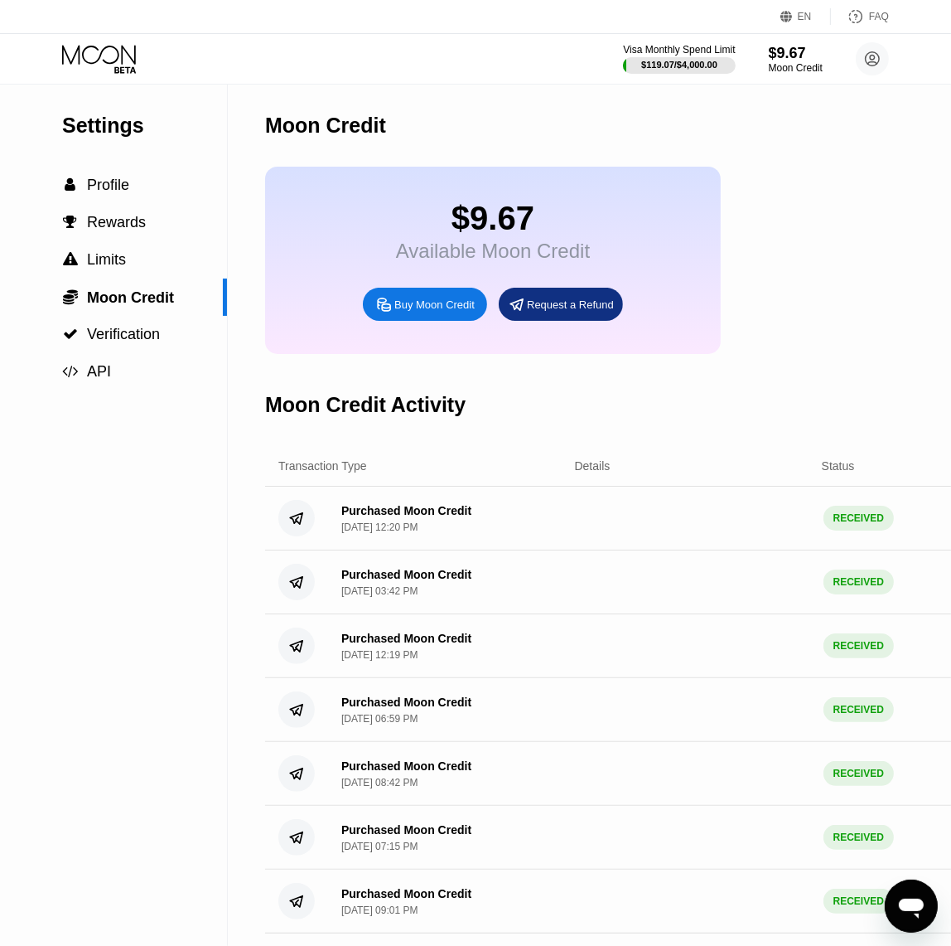
click at [661, 55] on div "Visa Monthly Spend Limit" at bounding box center [679, 50] width 112 height 12
